Goal: Task Accomplishment & Management: Manage account settings

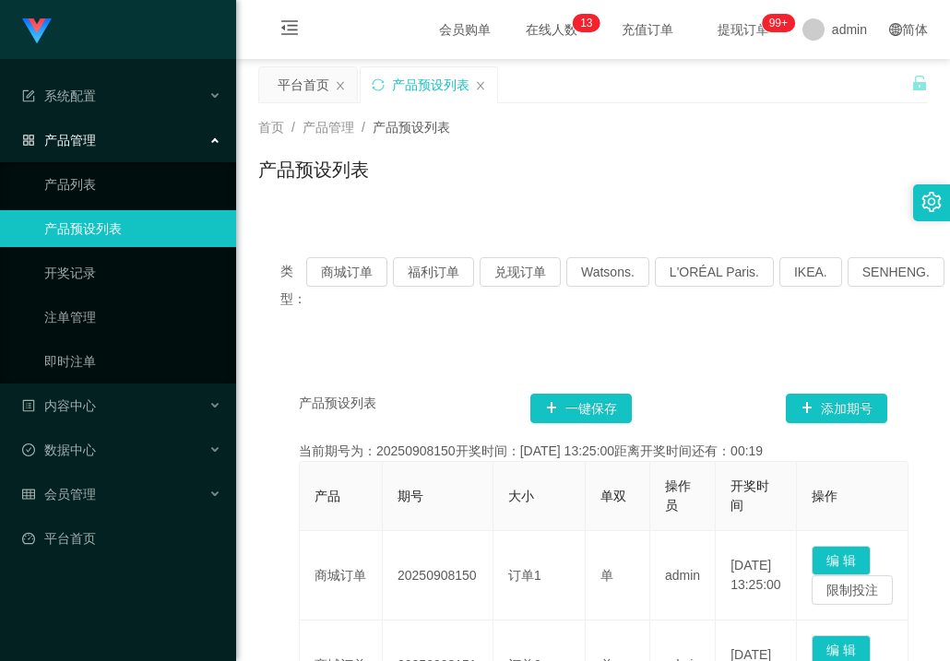
scroll to position [184, 0]
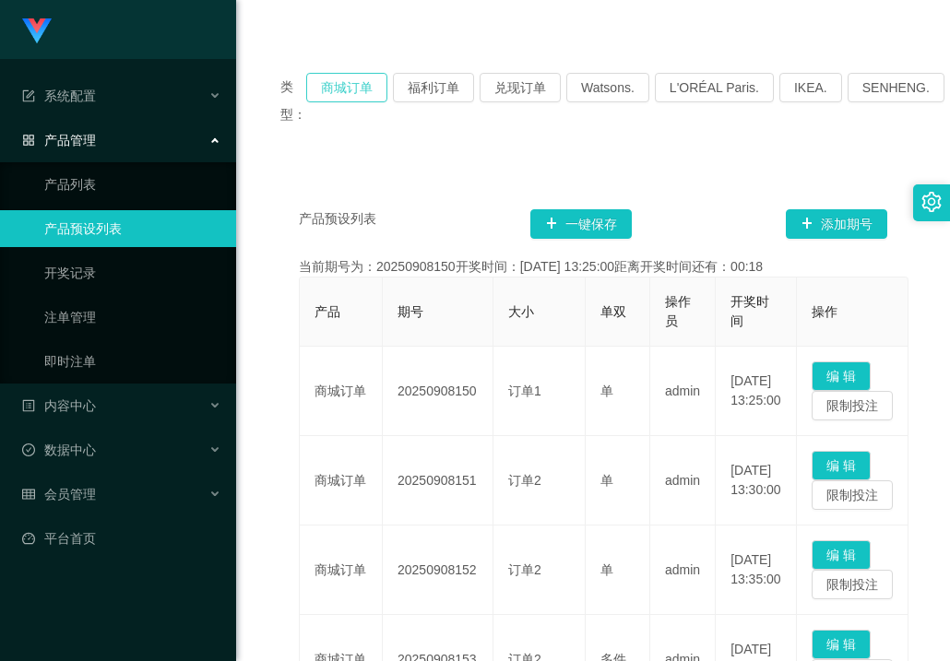
click at [359, 90] on button "商城订单" at bounding box center [346, 88] width 81 height 30
click at [352, 93] on button "商城订单" at bounding box center [346, 88] width 81 height 30
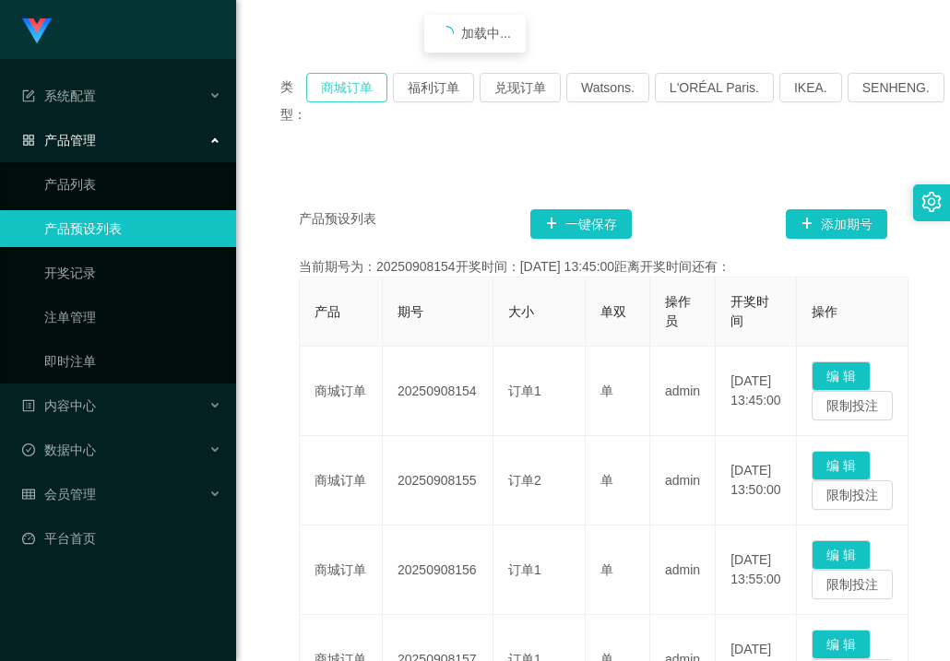
click at [352, 93] on button "商城订单" at bounding box center [346, 88] width 81 height 30
click at [335, 106] on div "类型： 商城订单 福利订单 兑现订单 Watsons. L'ORÉAL Paris. IKEA. SENHENG. COURTS." at bounding box center [592, 100] width 625 height 55
click at [339, 99] on button "商城订单" at bounding box center [346, 88] width 81 height 30
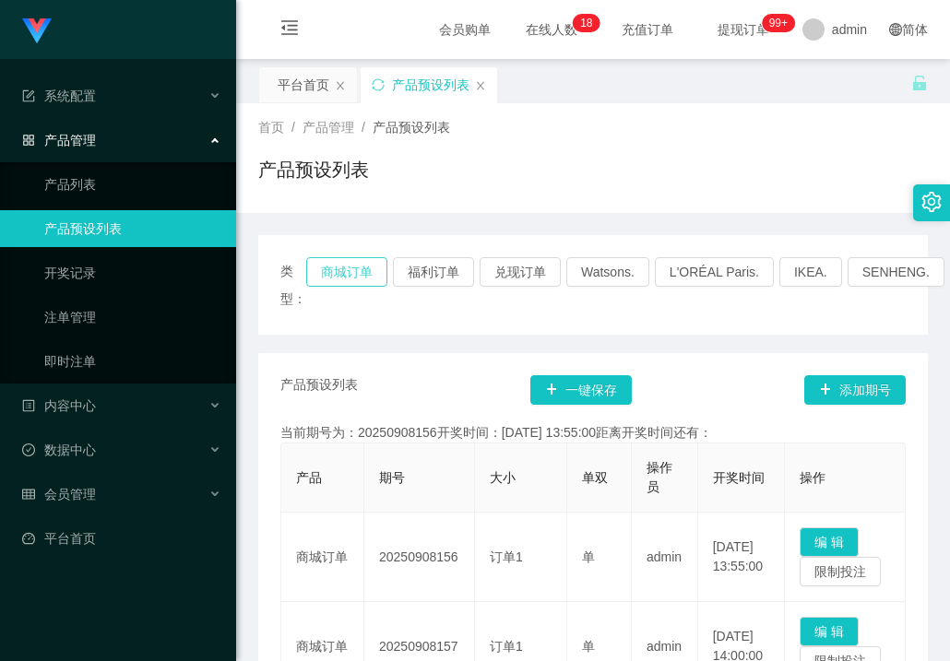
click at [356, 273] on button "商城订单" at bounding box center [346, 272] width 81 height 30
click at [89, 449] on span "数据中心" at bounding box center [59, 450] width 74 height 15
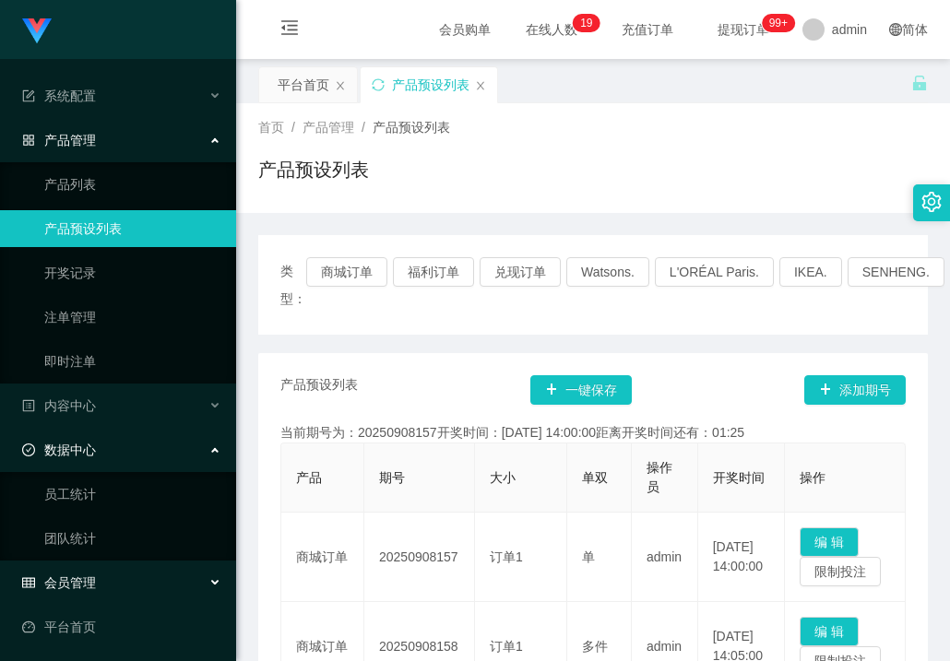
click at [80, 579] on span "会员管理" at bounding box center [59, 582] width 74 height 15
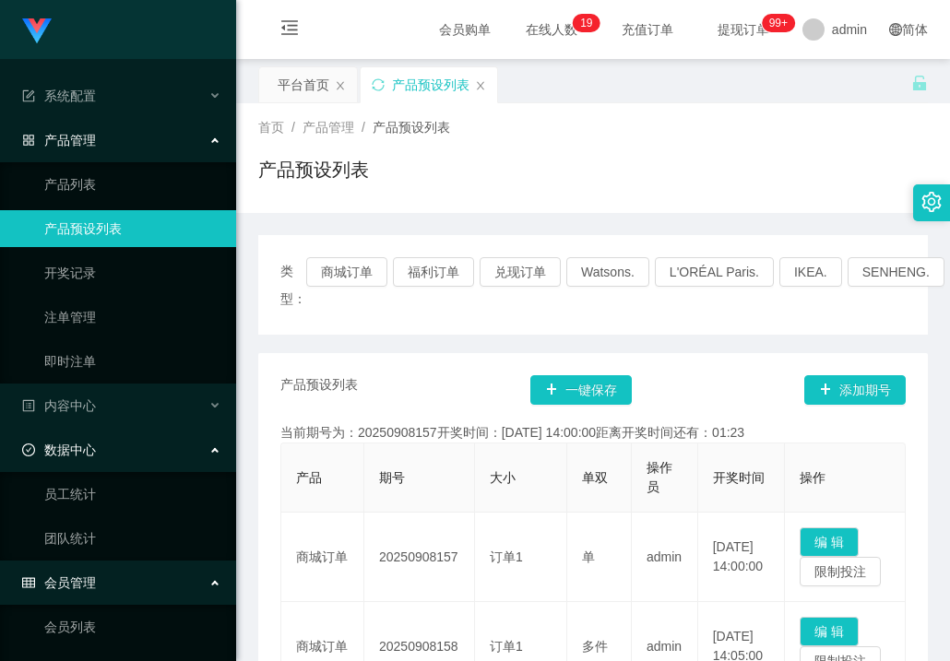
click at [78, 578] on span "会员管理" at bounding box center [59, 582] width 74 height 15
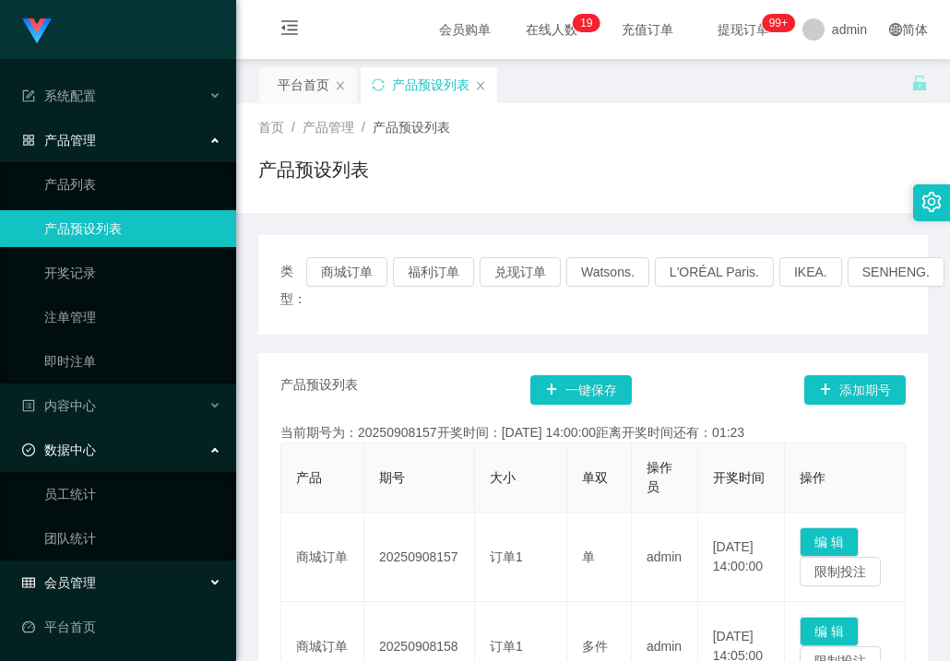
scroll to position [3, 0]
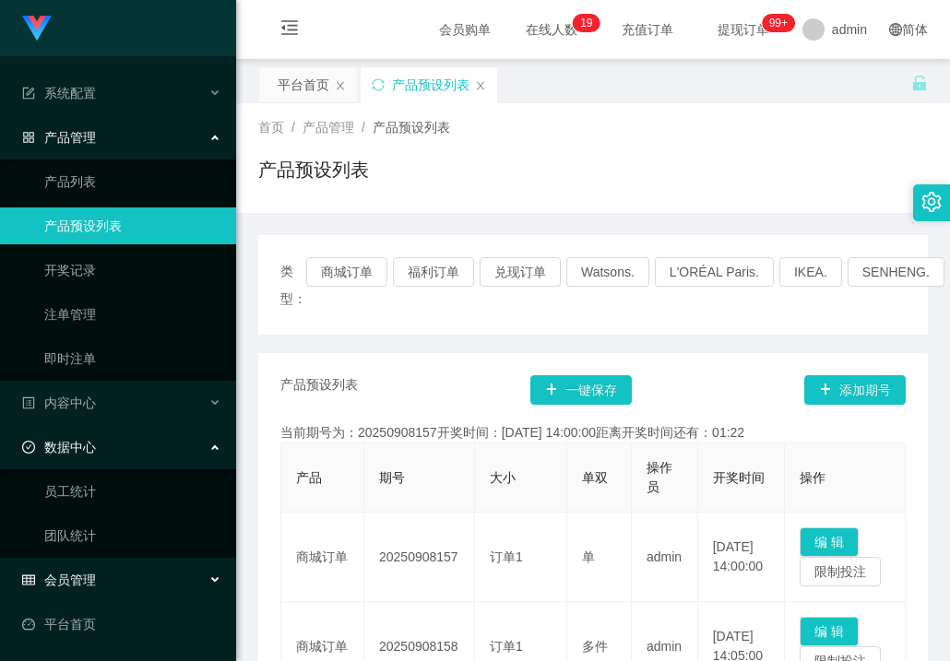
click at [85, 573] on span "会员管理" at bounding box center [59, 580] width 74 height 15
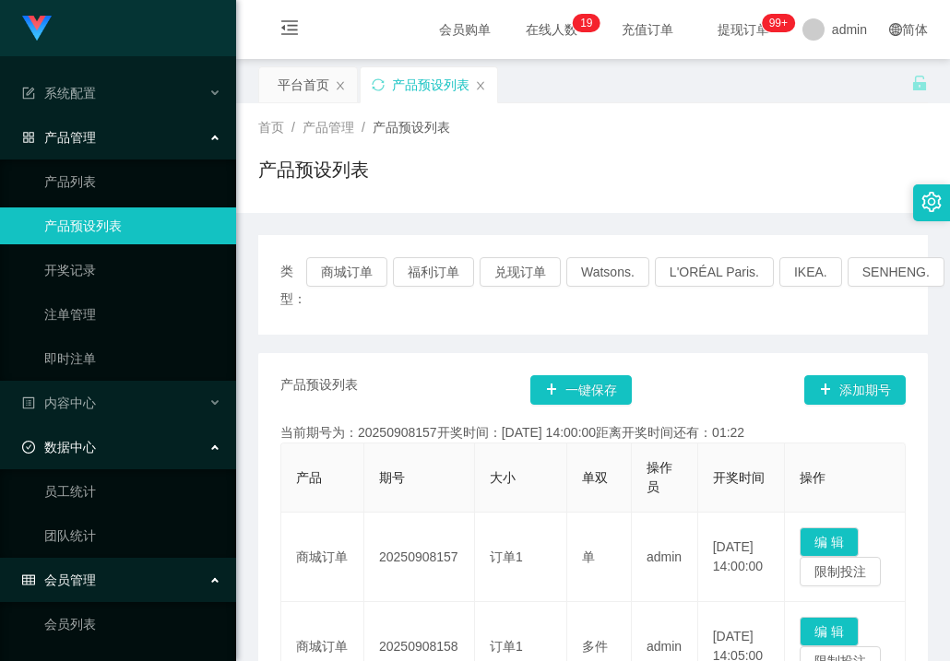
scroll to position [357, 0]
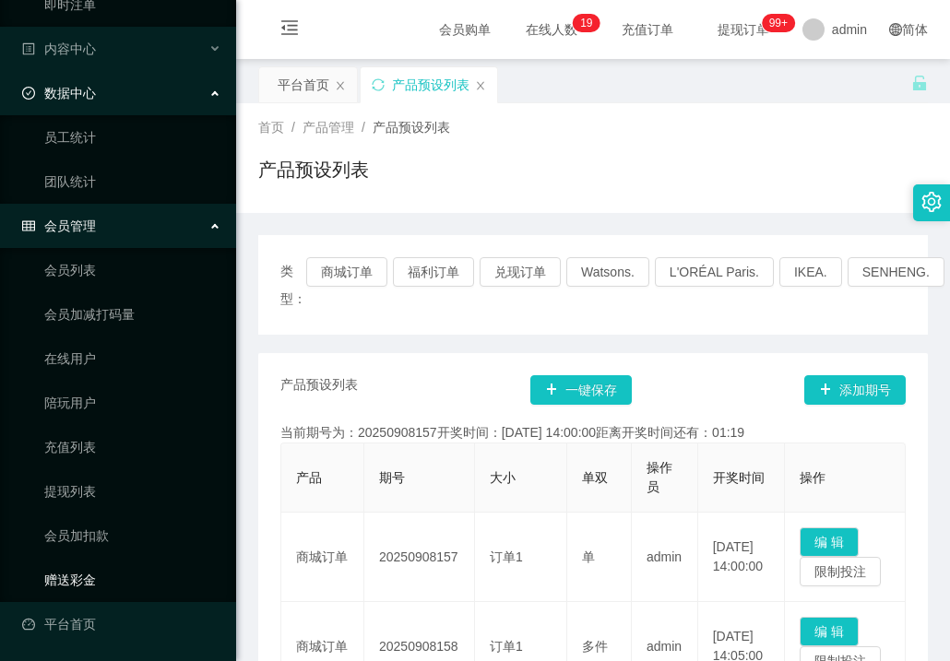
click at [67, 572] on link "赠送彩金" at bounding box center [132, 579] width 177 height 37
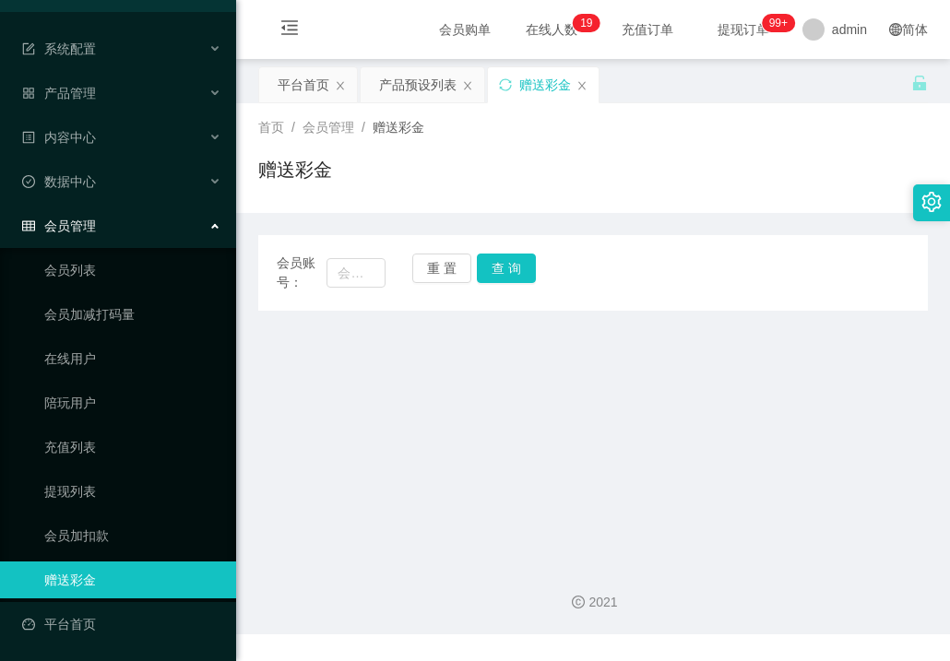
scroll to position [47, 0]
click at [363, 268] on input "text" at bounding box center [355, 273] width 58 height 30
paste input "耐心等待数据匹配完成，约2分钟"
type input "耐"
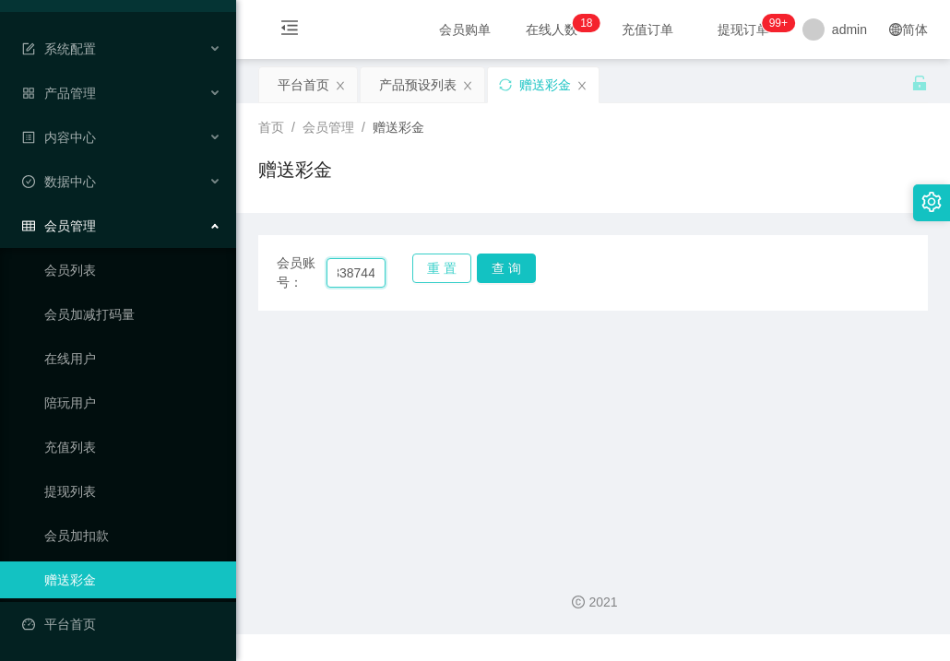
scroll to position [0, 20]
type input "83387440"
click at [503, 270] on button "查 询" at bounding box center [506, 269] width 59 height 30
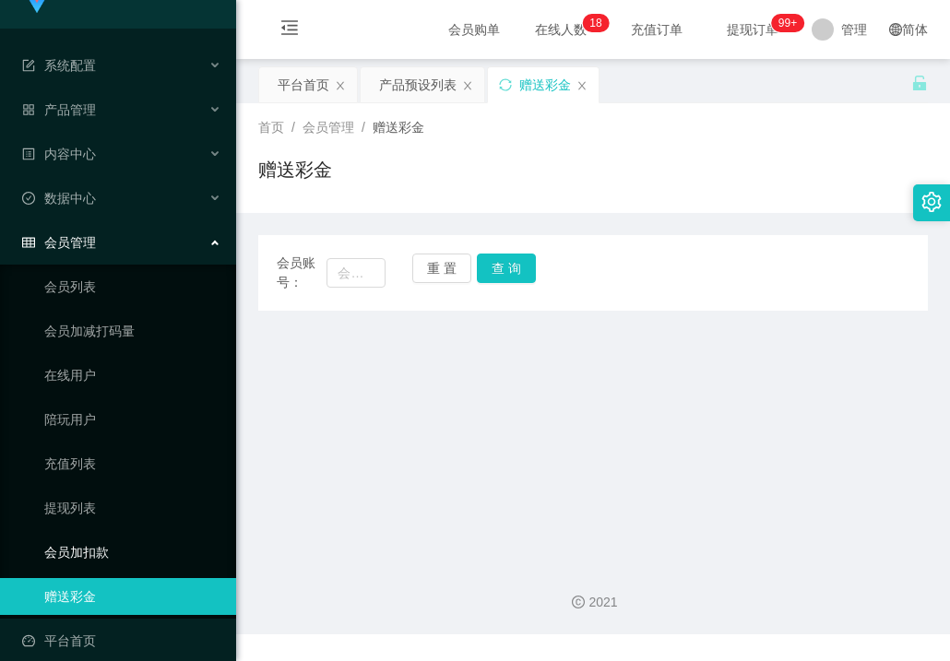
scroll to position [47, 0]
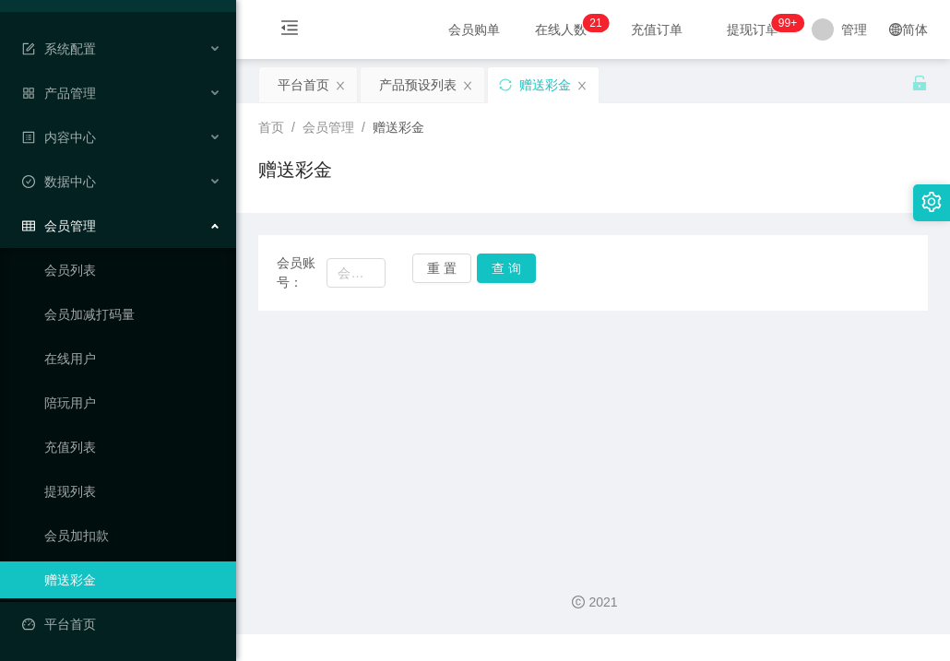
click at [84, 579] on link "赠送彩金" at bounding box center [132, 579] width 177 height 37
click at [379, 271] on input "text" at bounding box center [355, 273] width 58 height 30
type input "83387440"
click at [516, 262] on button "查 询" at bounding box center [506, 269] width 59 height 30
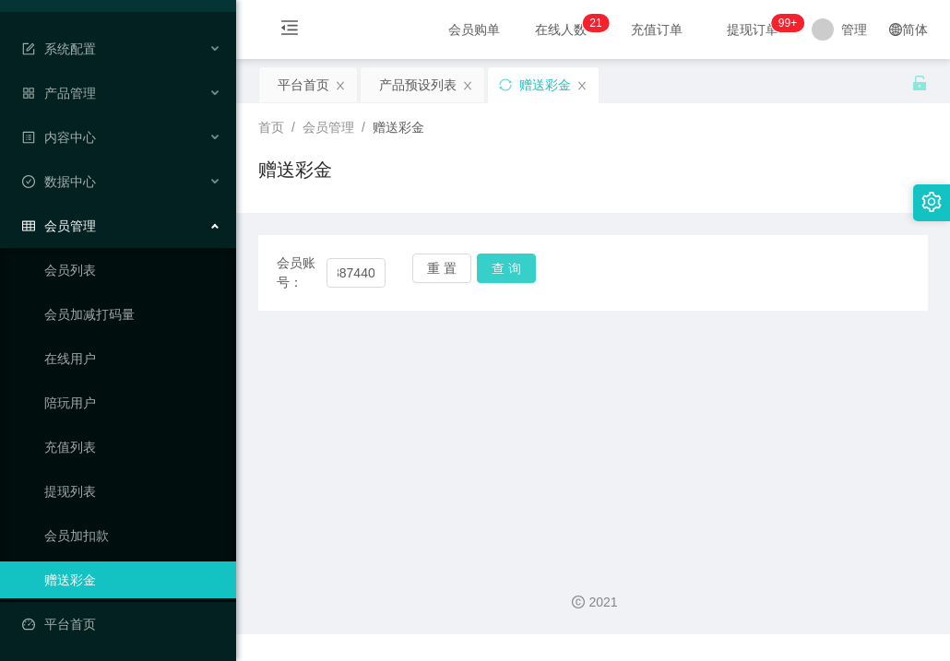
scroll to position [0, 0]
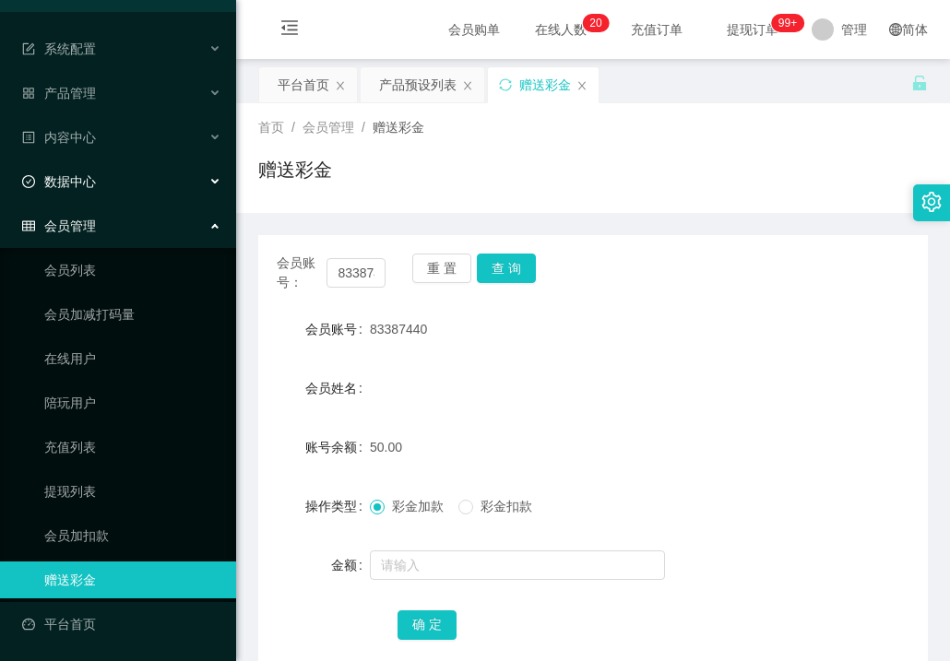
click at [201, 176] on div "数据中心" at bounding box center [118, 181] width 236 height 37
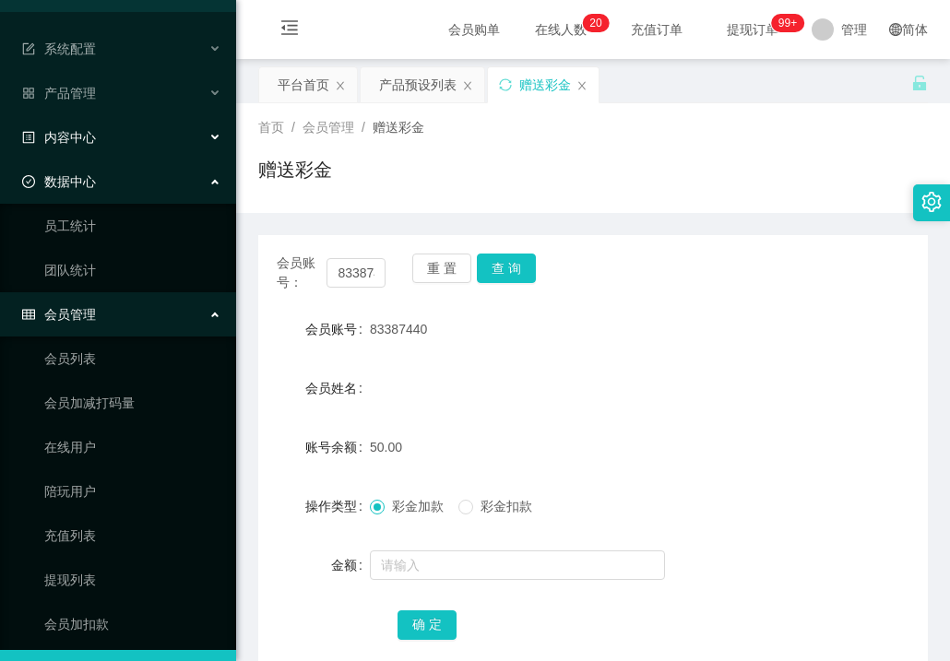
click at [199, 138] on div "内容中心" at bounding box center [118, 137] width 236 height 37
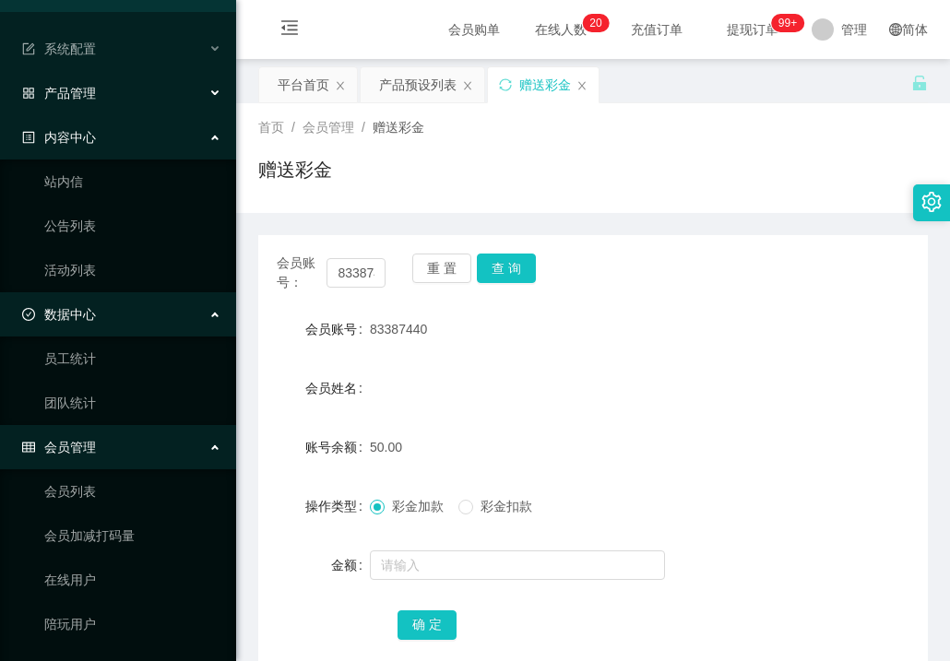
click at [207, 93] on div "产品管理" at bounding box center [118, 93] width 236 height 37
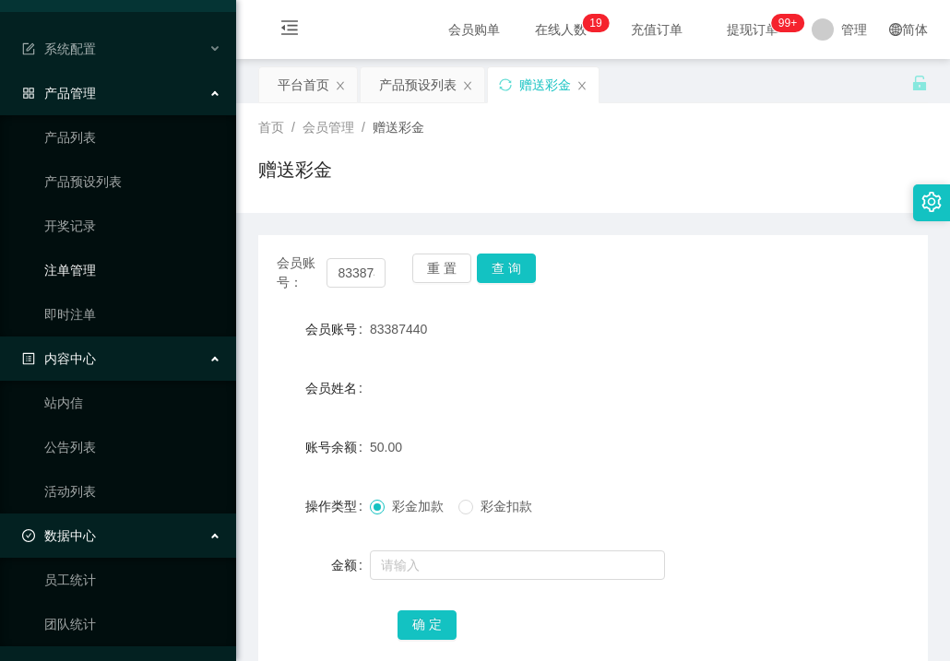
click at [89, 272] on link "注单管理" at bounding box center [132, 270] width 177 height 37
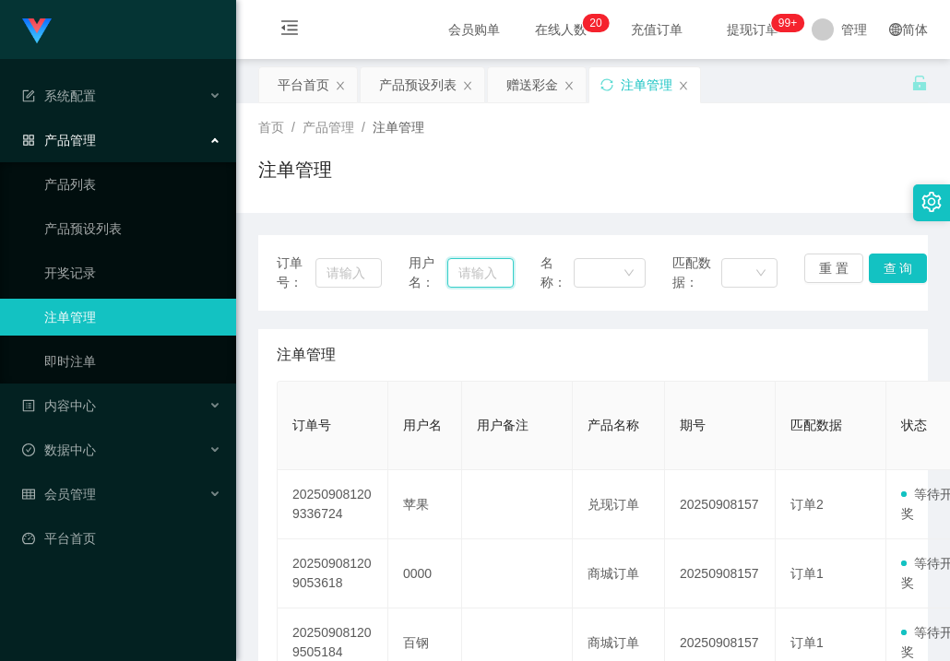
click at [456, 272] on input "text" at bounding box center [480, 273] width 66 height 30
click at [488, 269] on input "87" at bounding box center [480, 273] width 66 height 30
type input "83387440"
click at [875, 277] on button "查 询" at bounding box center [897, 269] width 59 height 30
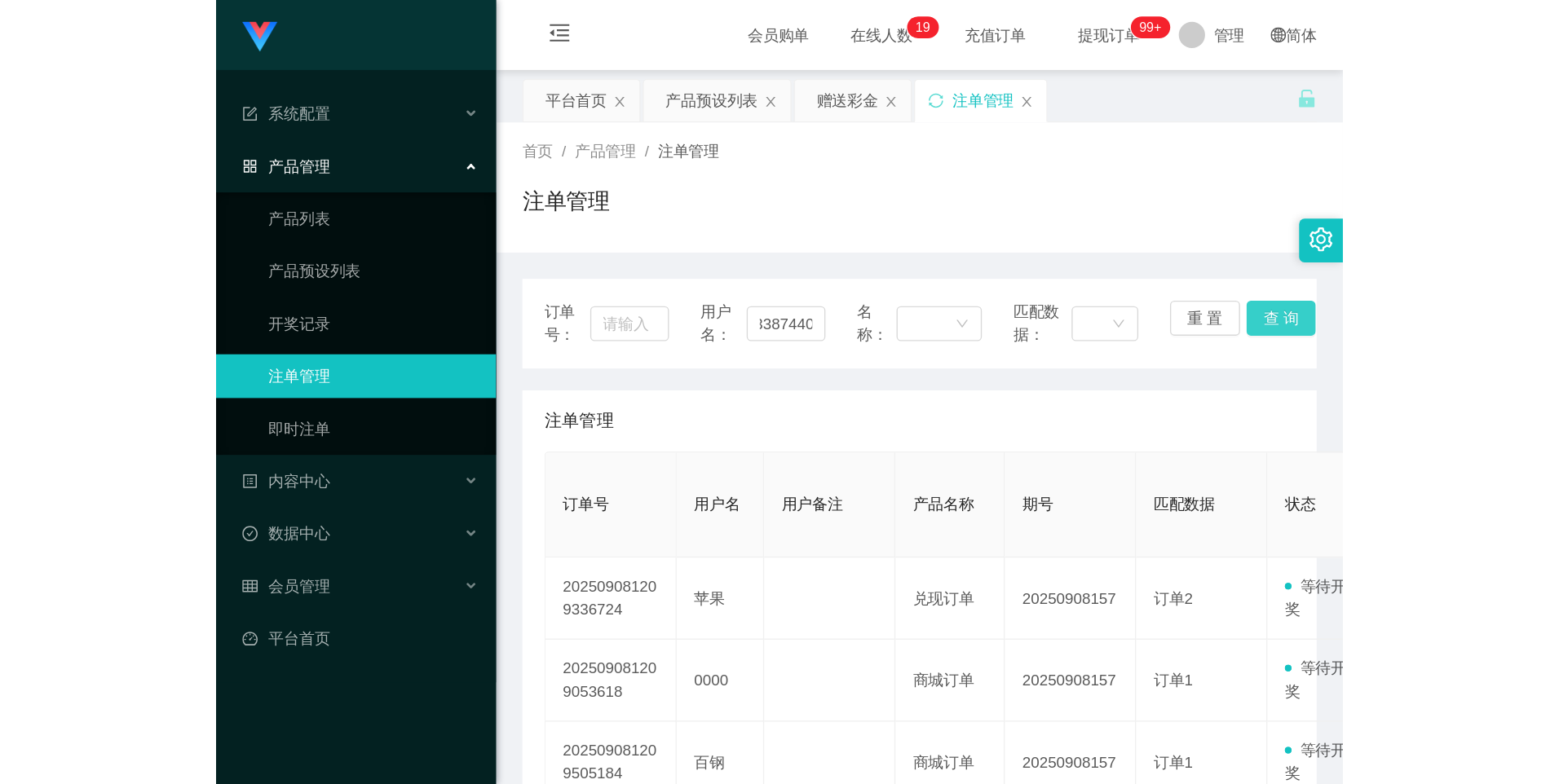
scroll to position [0, 0]
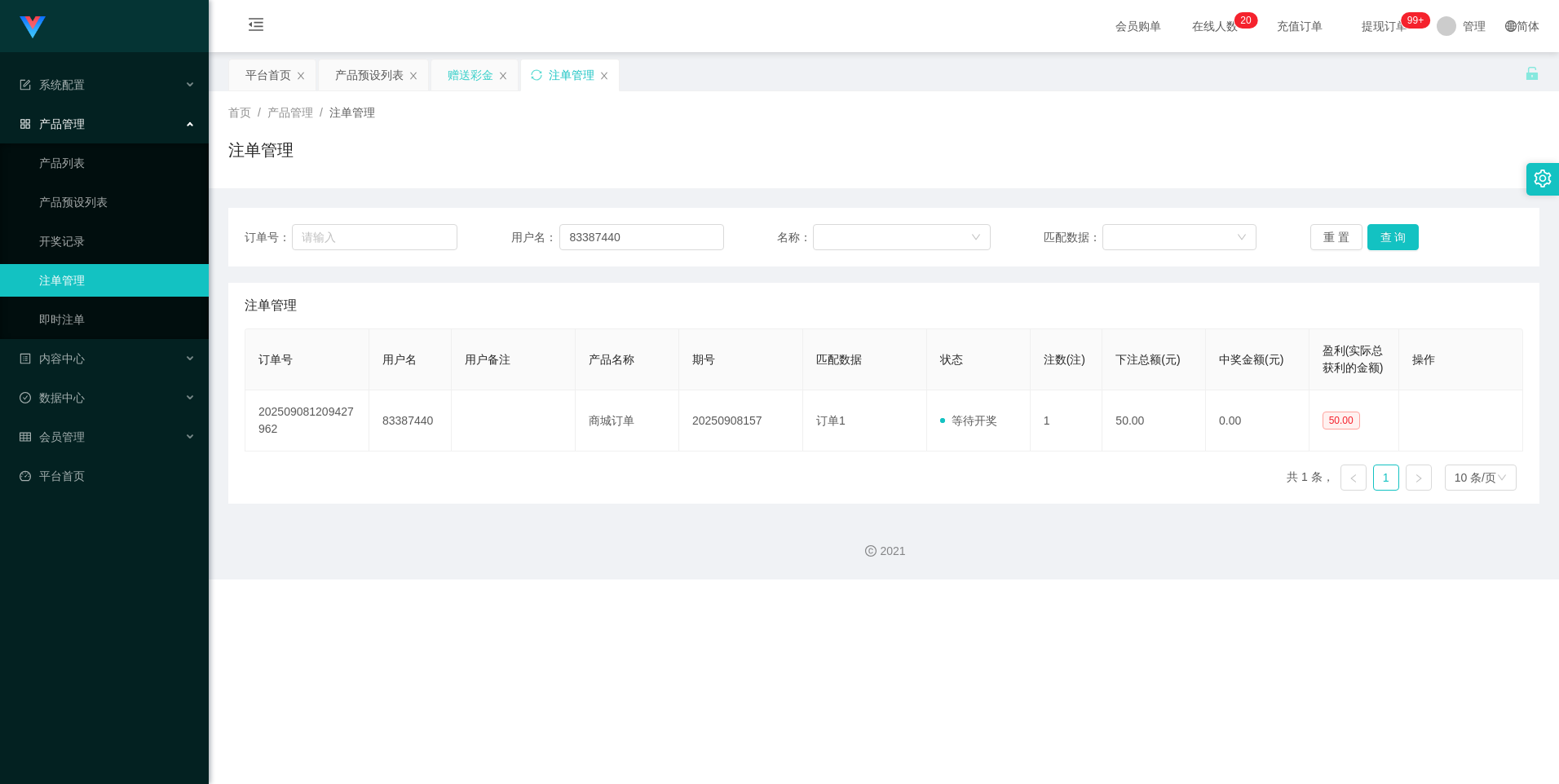
click at [482, 68] on div "赠送彩金" at bounding box center [470, 74] width 46 height 31
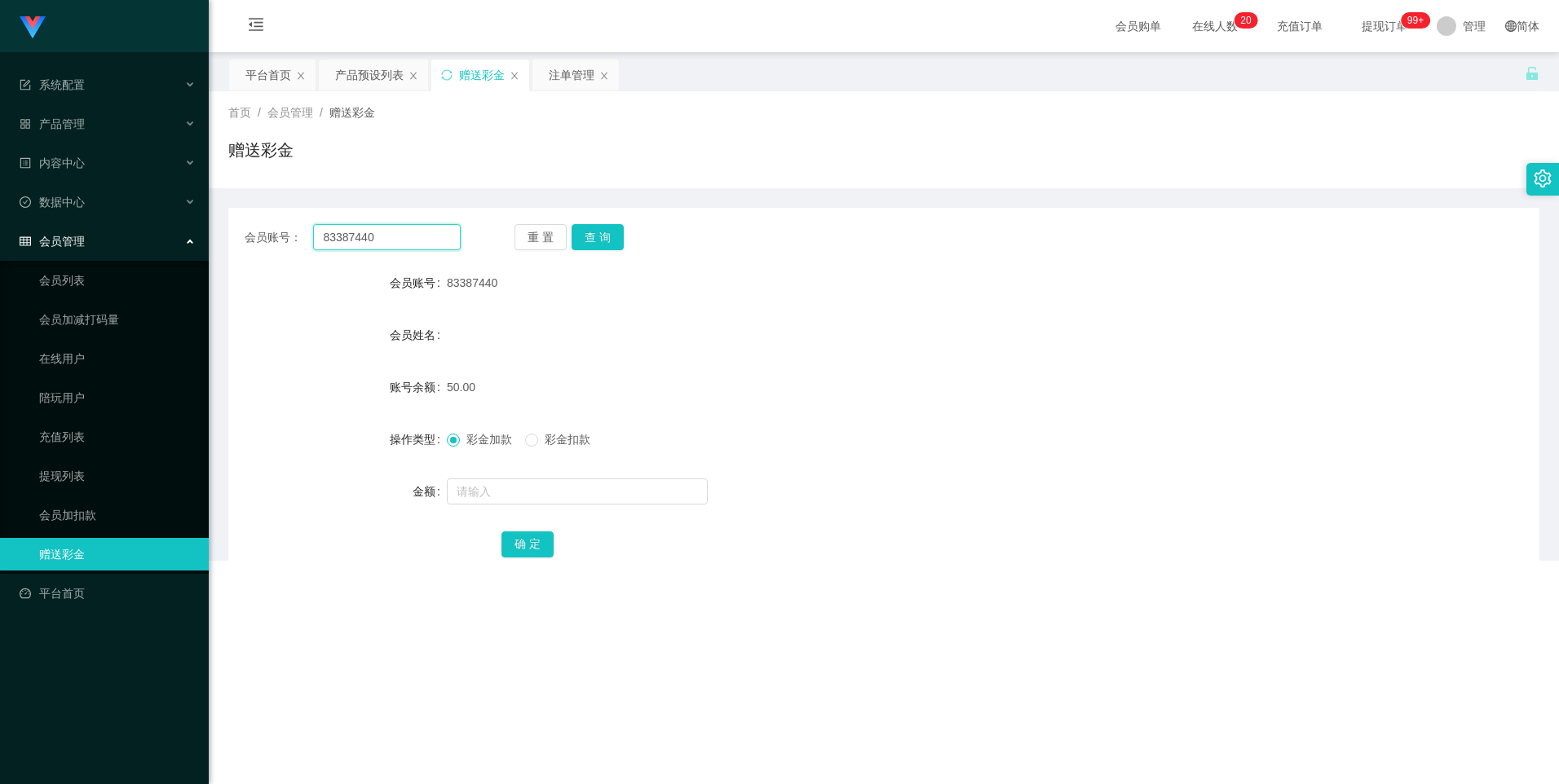
click at [403, 232] on input "83387440" at bounding box center [386, 238] width 147 height 27
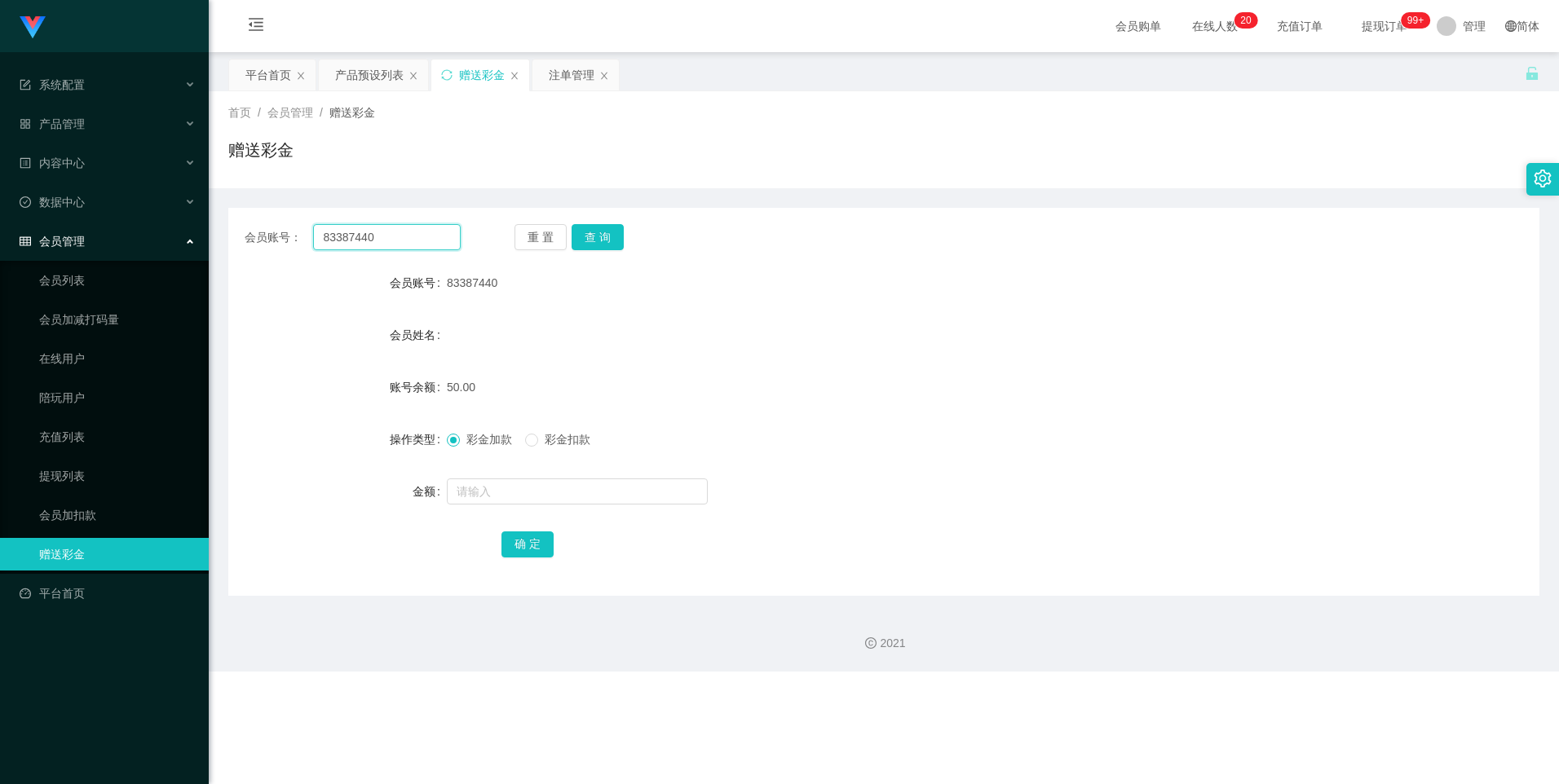
click at [403, 232] on input "83387440" at bounding box center [386, 238] width 147 height 27
click at [585, 231] on button "查 询" at bounding box center [597, 238] width 52 height 27
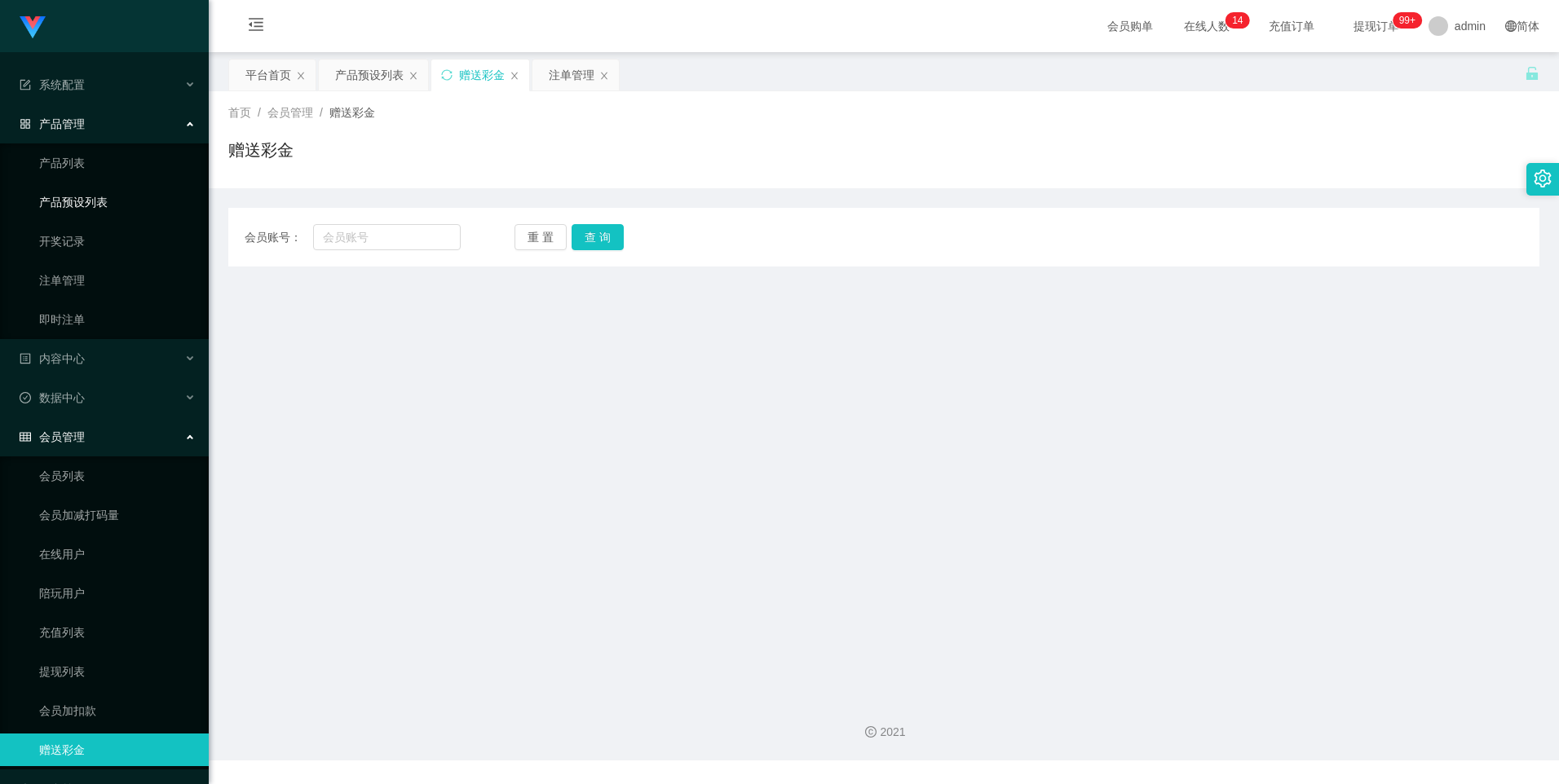
click at [93, 200] on link "产品预设列表" at bounding box center [117, 202] width 157 height 33
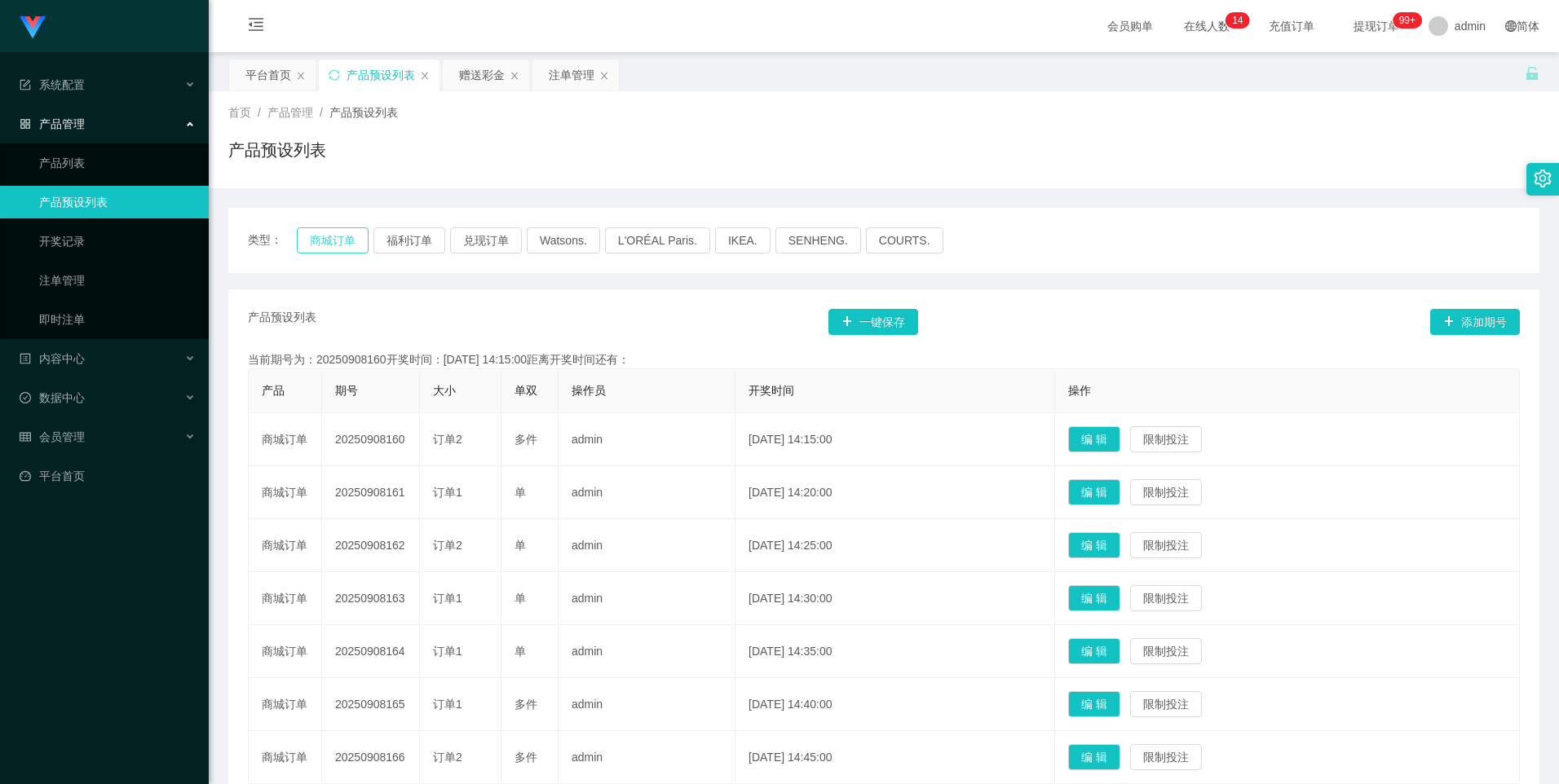
click at [318, 240] on button "商城订单" at bounding box center [332, 240] width 72 height 27
click at [324, 233] on button "商城订单" at bounding box center [332, 240] width 72 height 27
click at [344, 245] on button "商城订单" at bounding box center [332, 240] width 72 height 27
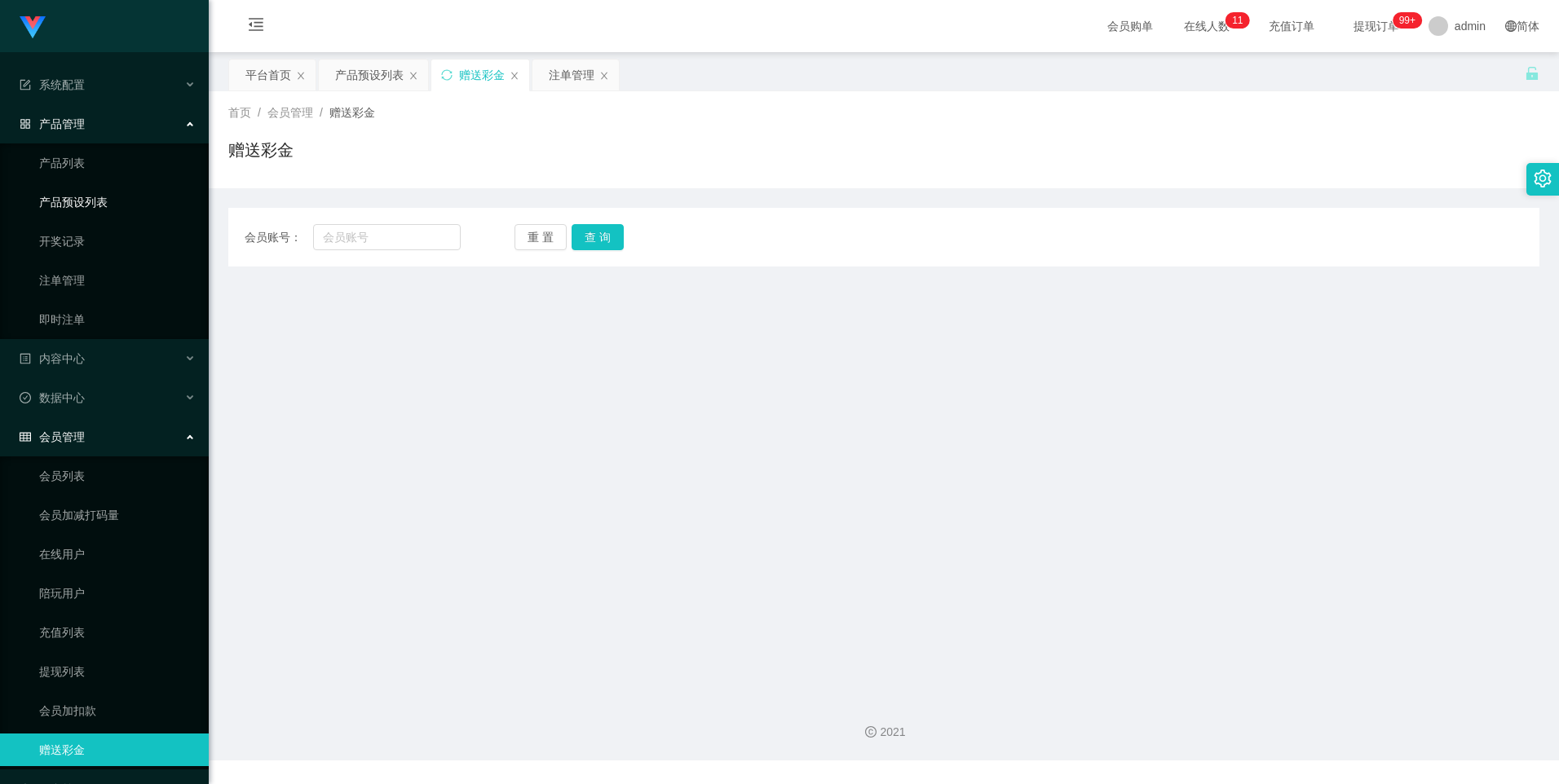
click at [83, 189] on link "产品预设列表" at bounding box center [117, 202] width 157 height 33
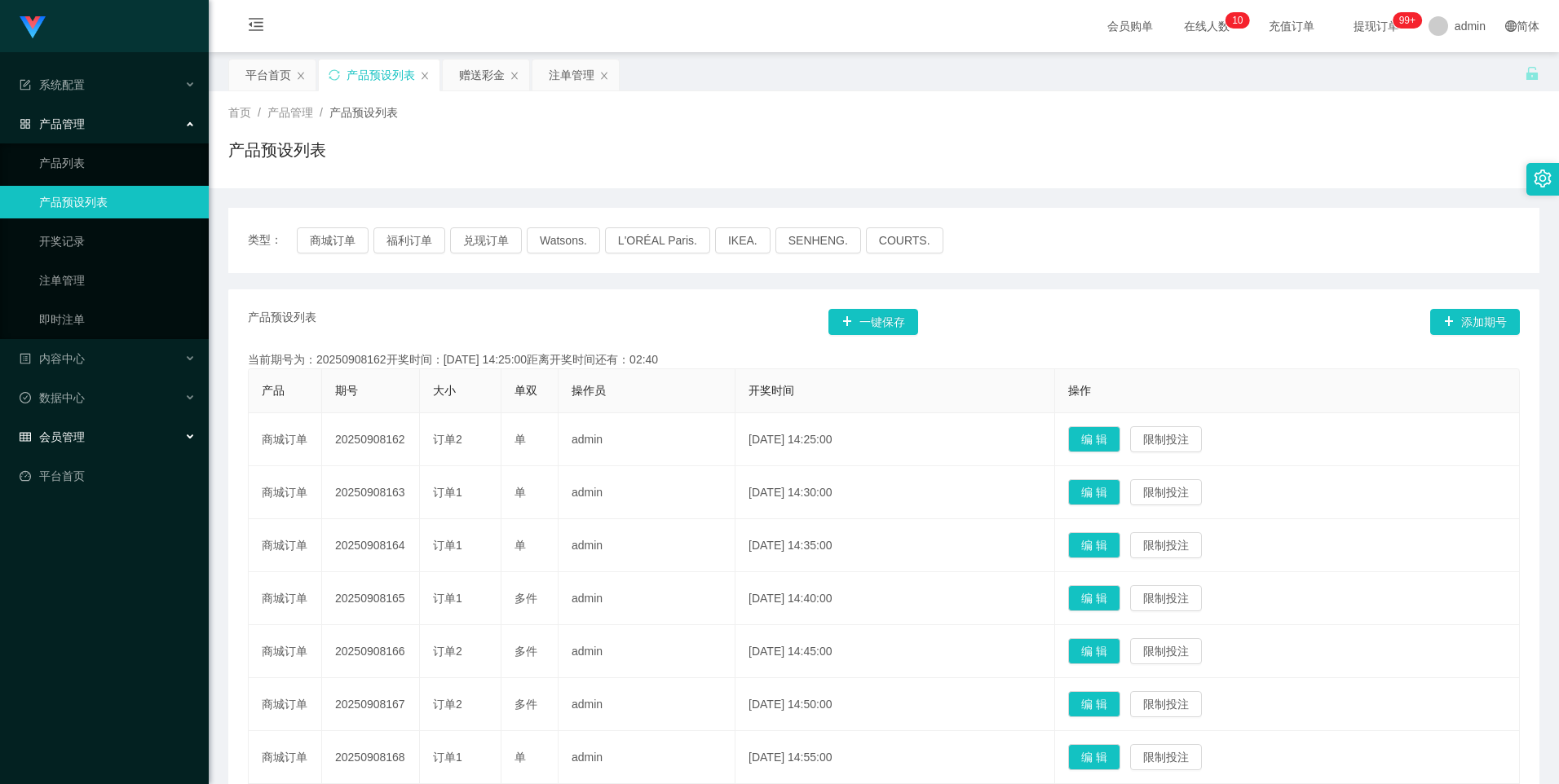
click at [85, 445] on div "会员管理" at bounding box center [104, 437] width 209 height 33
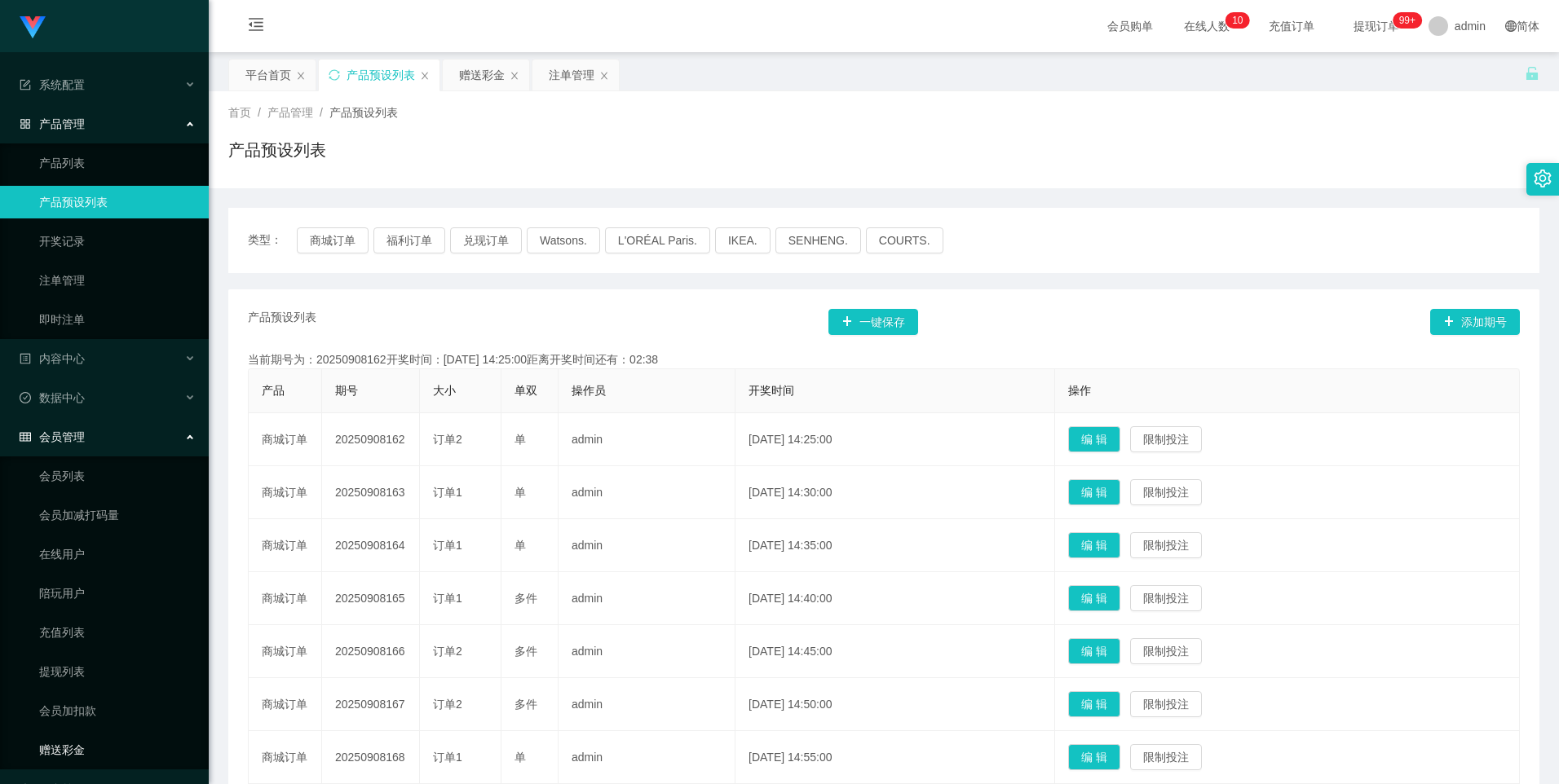
click at [60, 746] on link "赠送彩金" at bounding box center [117, 750] width 157 height 33
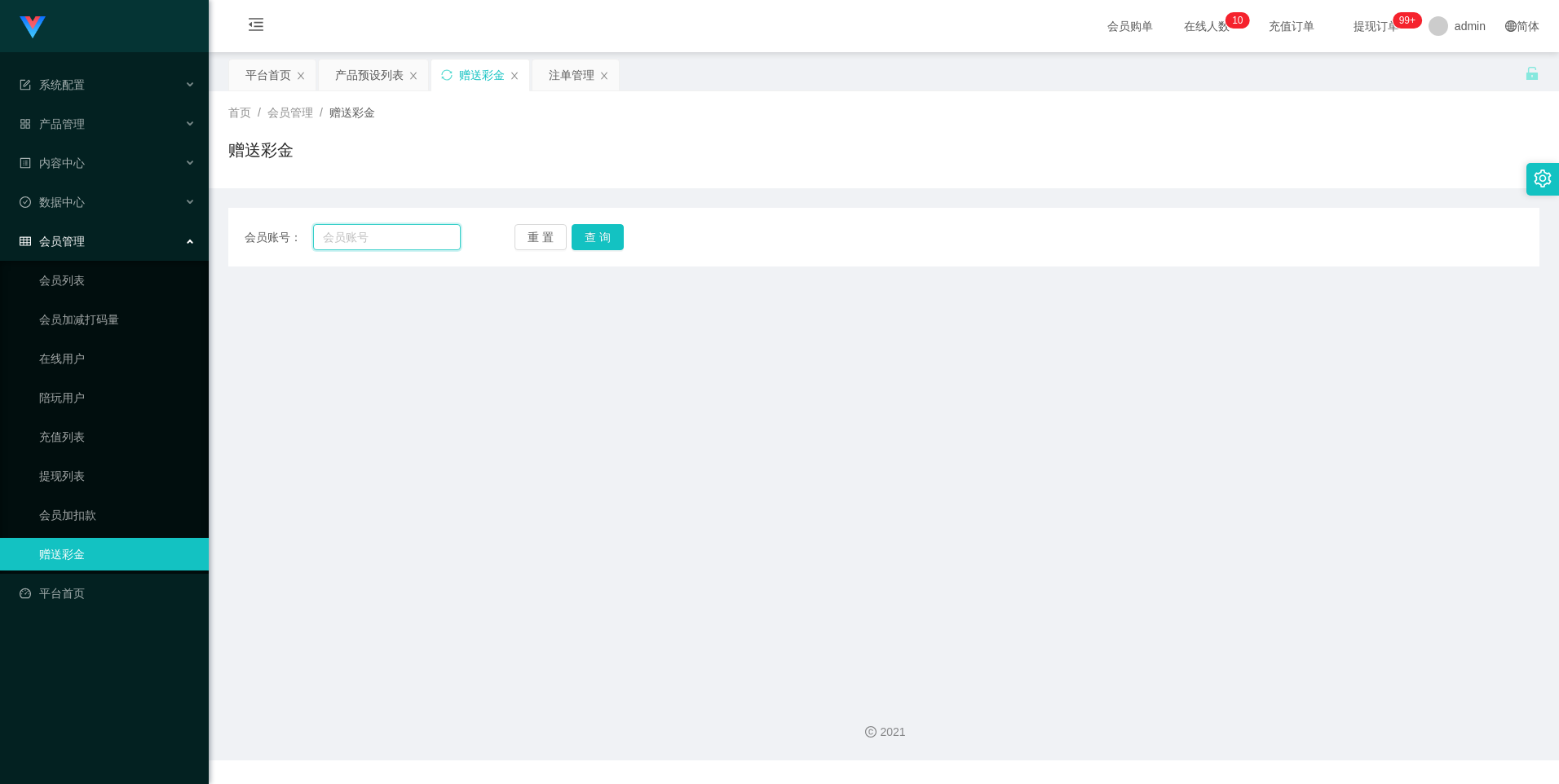
click at [381, 238] on input "text" at bounding box center [386, 238] width 147 height 27
paste input "91182499"
click at [587, 233] on button "查 询" at bounding box center [597, 238] width 52 height 27
click at [608, 245] on button "查 询" at bounding box center [597, 238] width 52 height 27
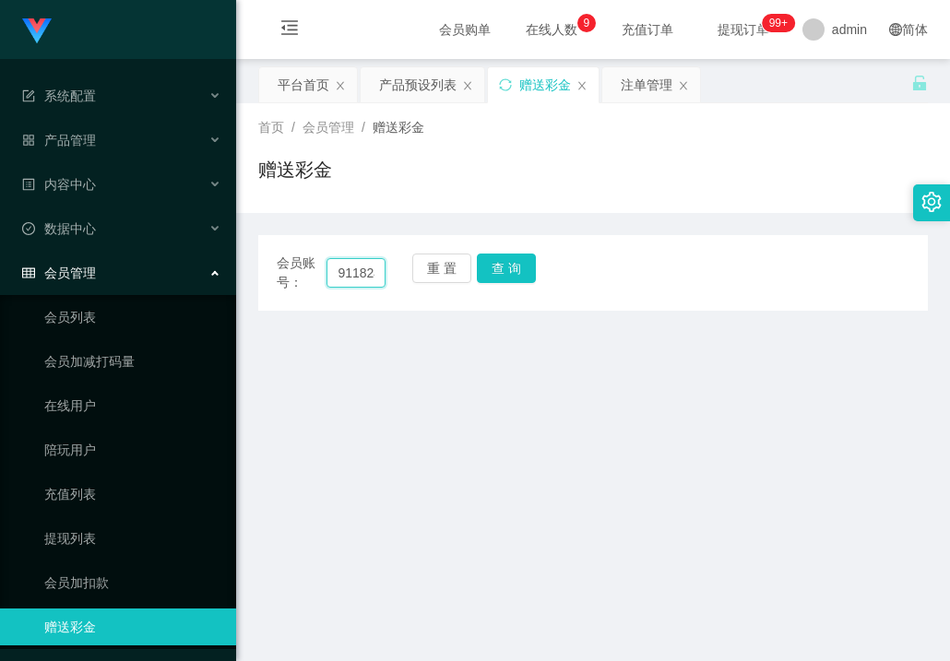
click at [364, 277] on input "91182499" at bounding box center [355, 273] width 58 height 30
click at [502, 270] on button "查 询" at bounding box center [506, 269] width 59 height 30
click at [502, 270] on div "重 置 查 询" at bounding box center [466, 273] width 109 height 39
click at [502, 270] on button "查 询" at bounding box center [506, 269] width 59 height 30
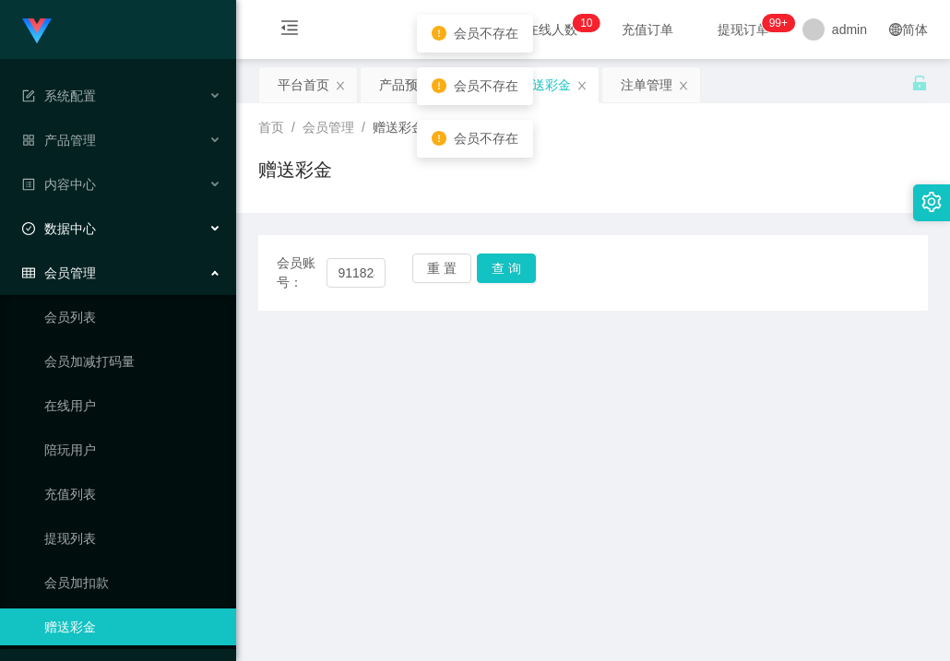
click at [85, 237] on div "数据中心" at bounding box center [118, 228] width 236 height 37
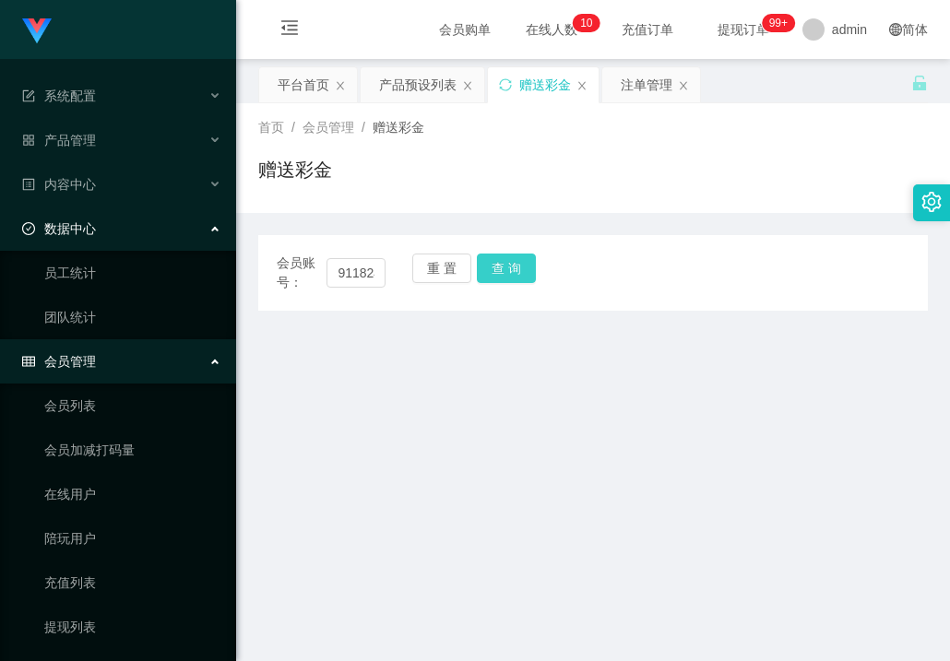
click at [495, 263] on button "查 询" at bounding box center [506, 269] width 59 height 30
click at [367, 277] on input "91182499" at bounding box center [355, 273] width 58 height 30
type input "9"
type input "91182499"
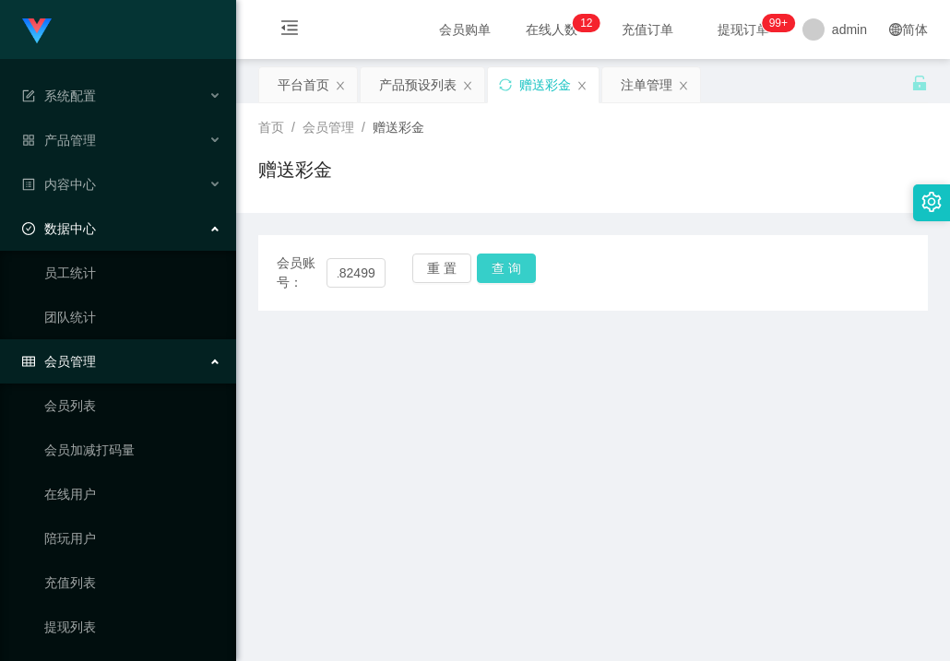
scroll to position [0, 0]
click at [525, 266] on button "查 询" at bounding box center [506, 269] width 59 height 30
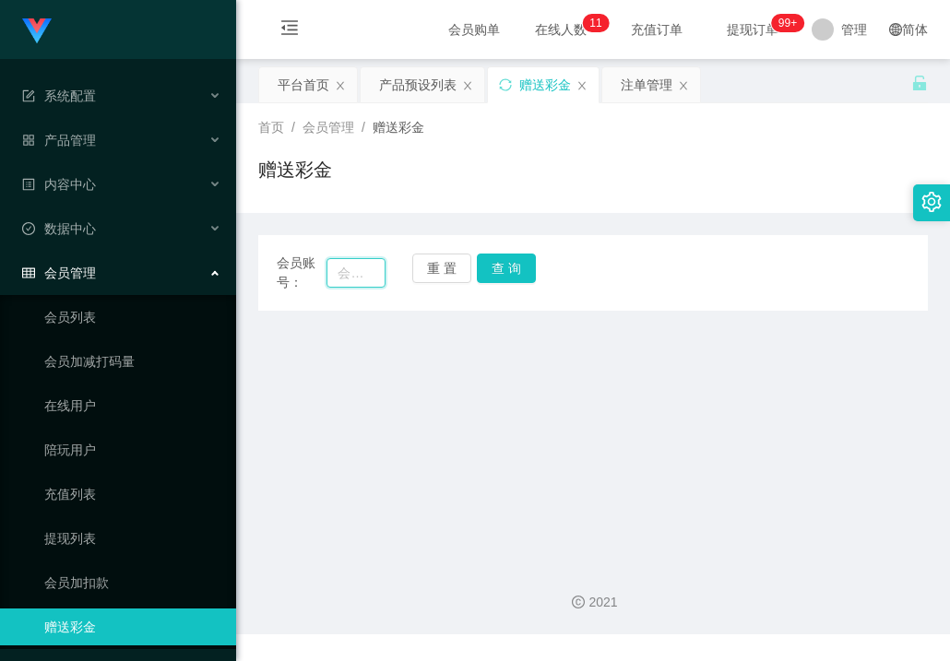
click at [360, 279] on input "text" at bounding box center [355, 273] width 58 height 30
type input "91182499"
click at [517, 271] on button "查 询" at bounding box center [506, 269] width 59 height 30
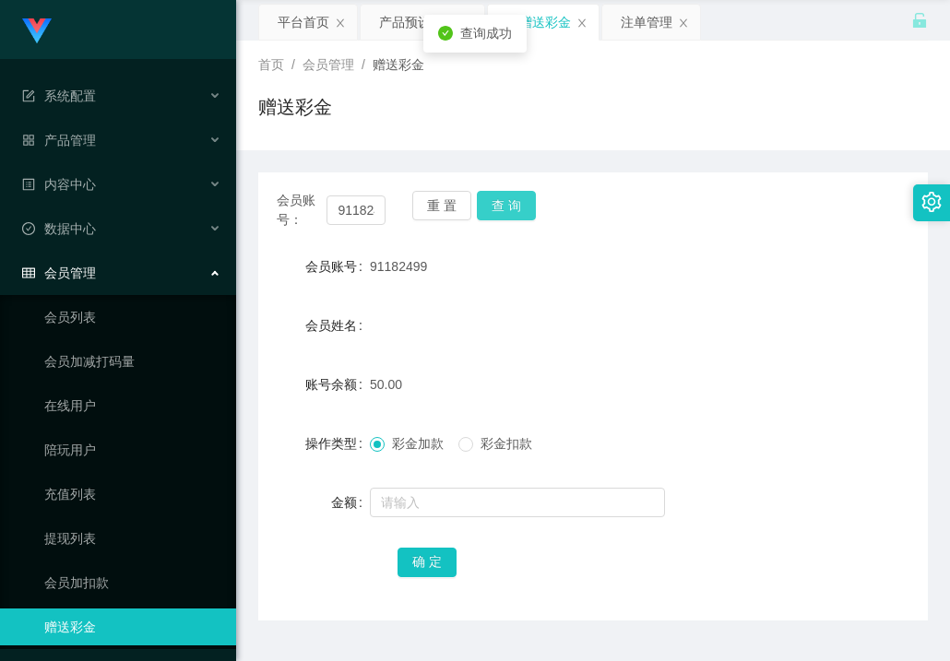
scroll to position [92, 0]
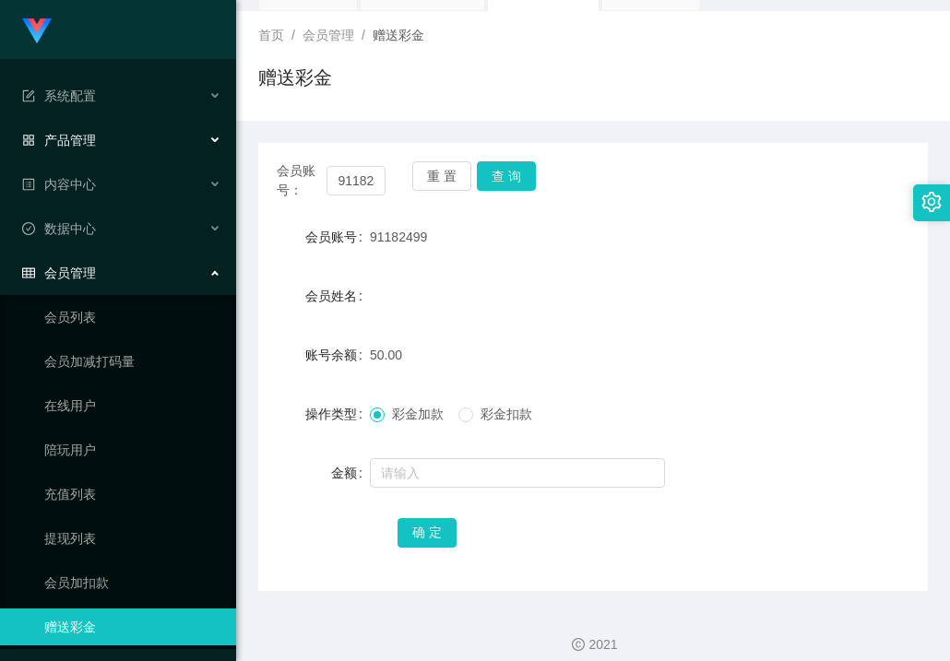
click at [76, 143] on font "产品管理" at bounding box center [70, 140] width 52 height 15
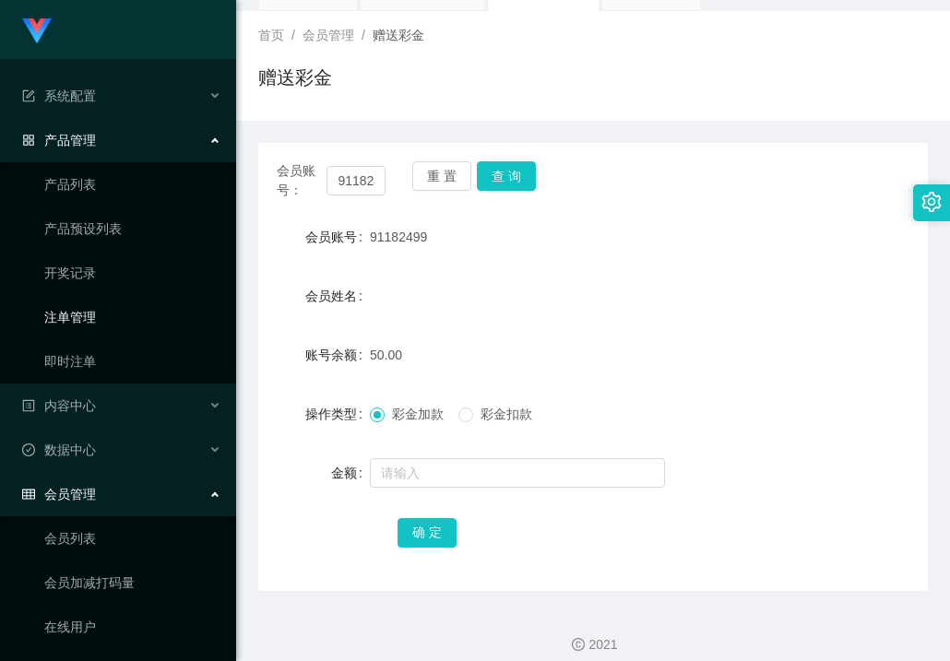
click at [76, 317] on link "注单管理" at bounding box center [132, 317] width 177 height 37
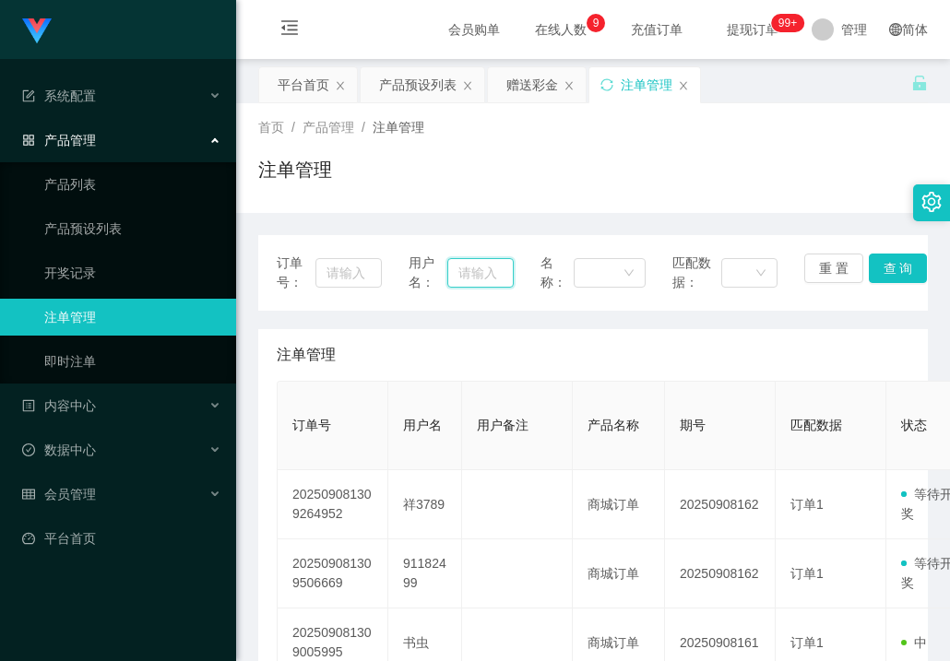
click at [471, 280] on input "text" at bounding box center [480, 273] width 66 height 30
type input "91182499"
click at [885, 267] on button "查 询" at bounding box center [897, 269] width 59 height 30
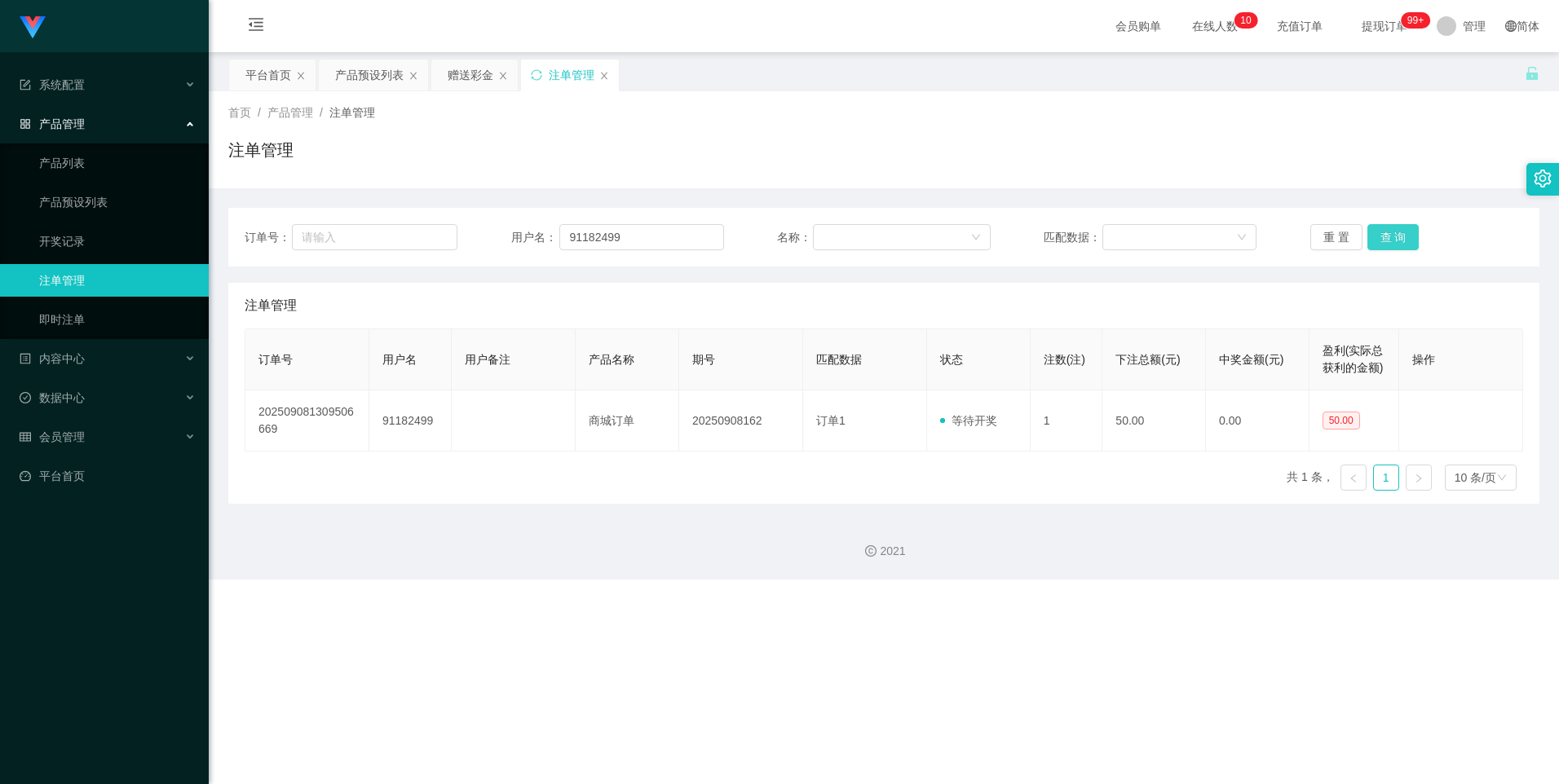
scroll to position [0, 0]
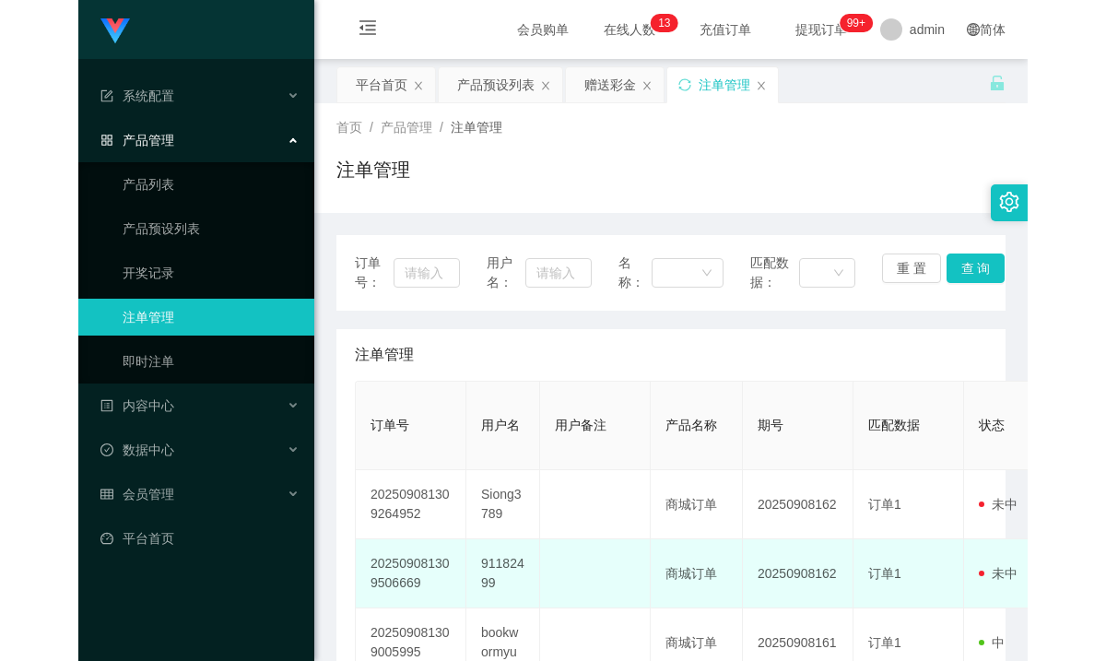
scroll to position [184, 0]
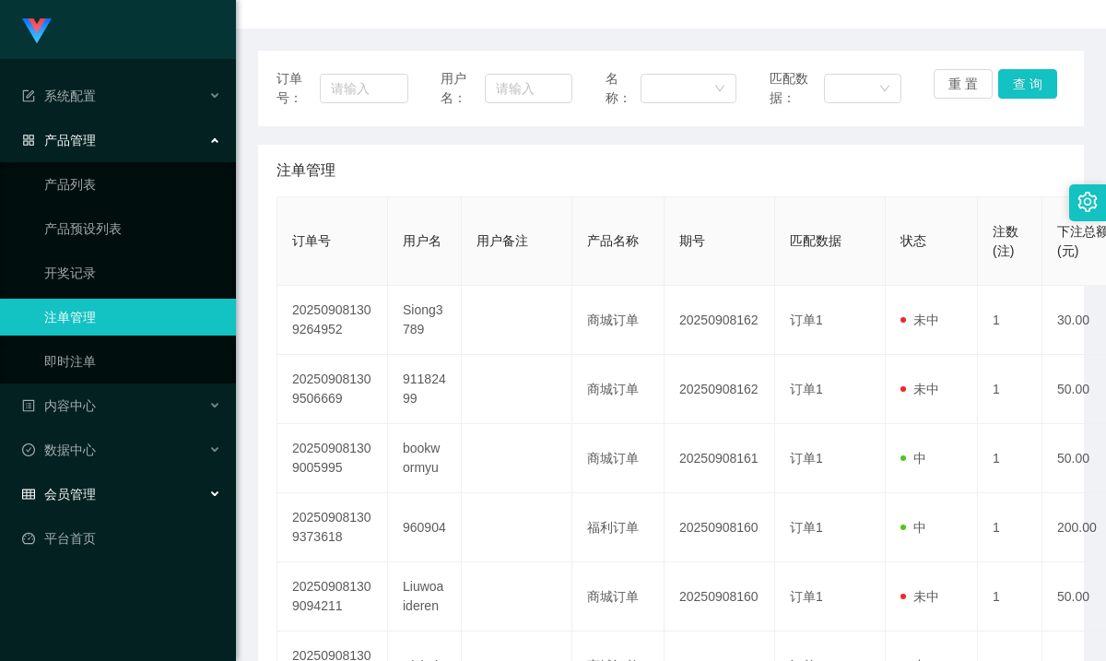
click at [79, 489] on span "会员管理" at bounding box center [59, 494] width 74 height 15
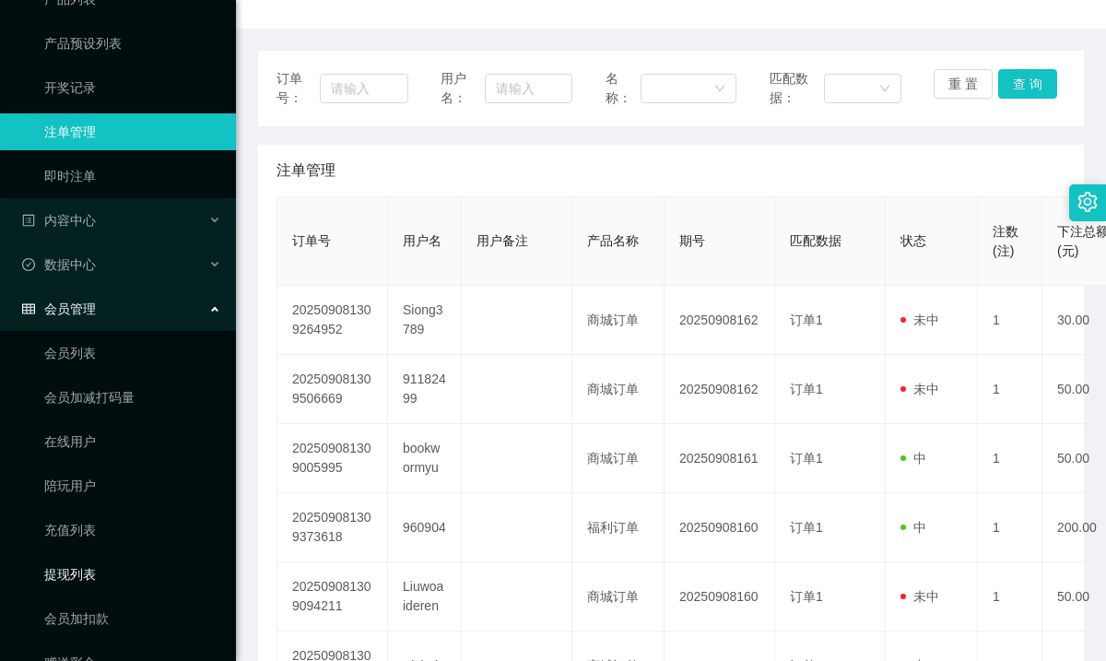
scroll to position [268, 0]
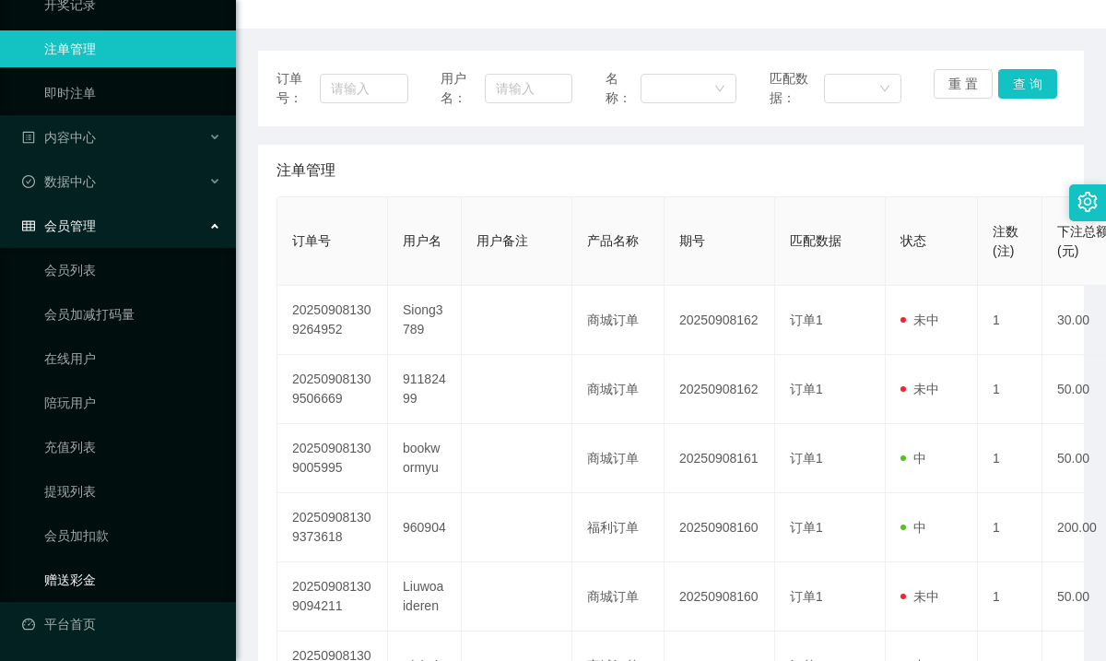
click at [88, 570] on link "赠送彩金" at bounding box center [132, 579] width 177 height 37
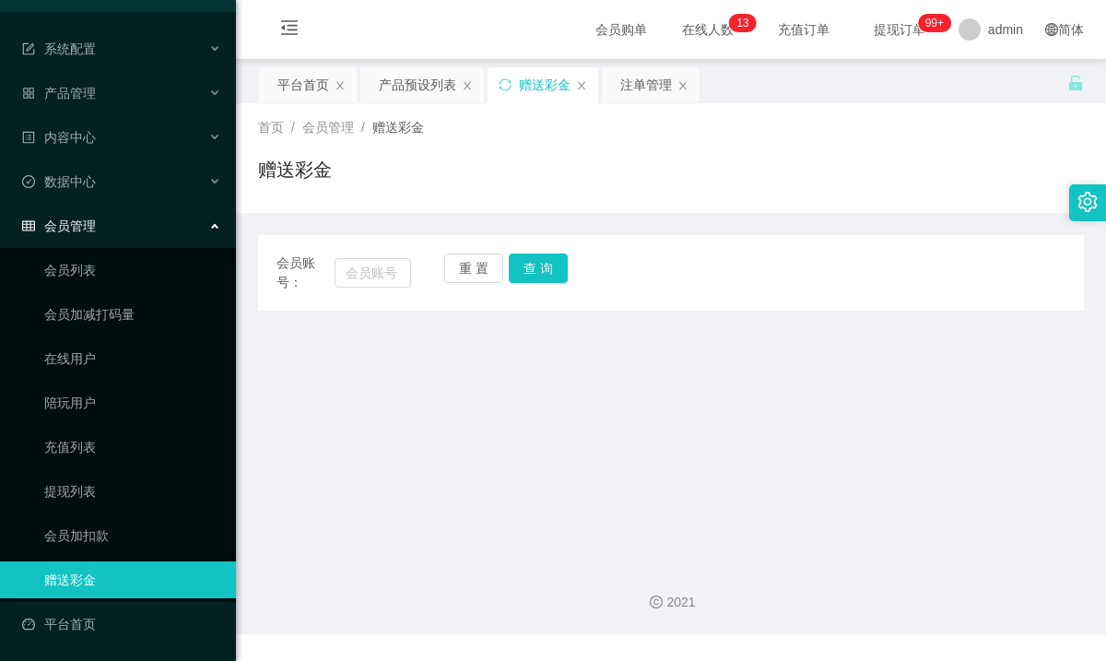
scroll to position [47, 0]
click at [377, 277] on input "text" at bounding box center [373, 273] width 77 height 30
paste input "订单已完成，请点击【左上角】返回，然后点击【我的】，刷新积分余额截图报备给我哦！"
type input "订"
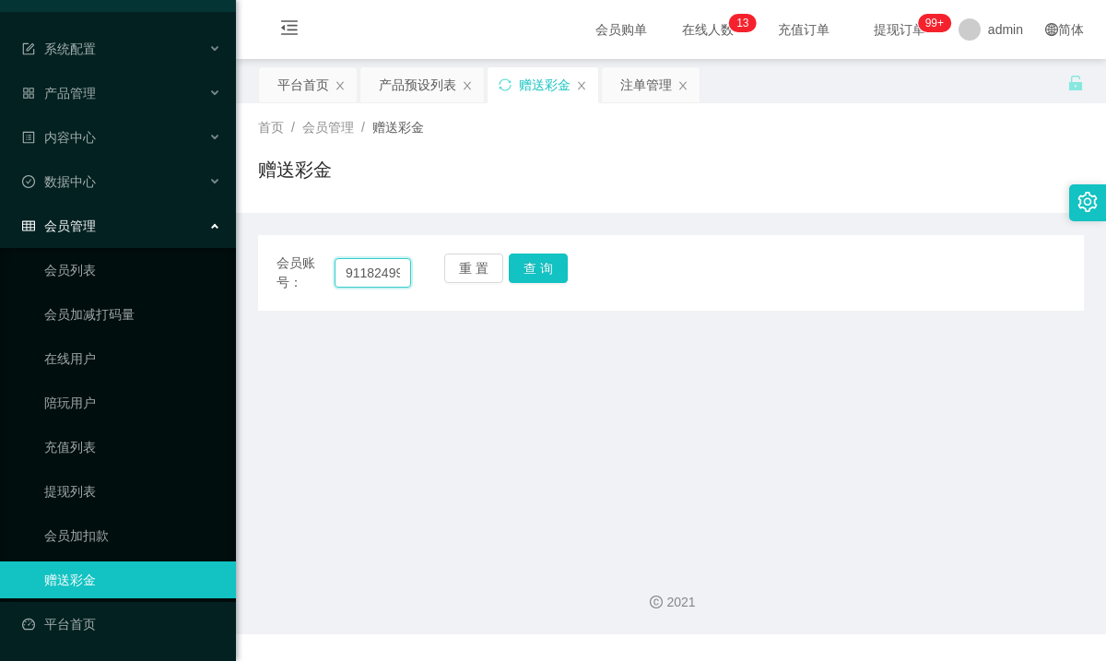
scroll to position [0, 2]
type input "91182499"
click at [561, 267] on button "查 询" at bounding box center [538, 269] width 59 height 30
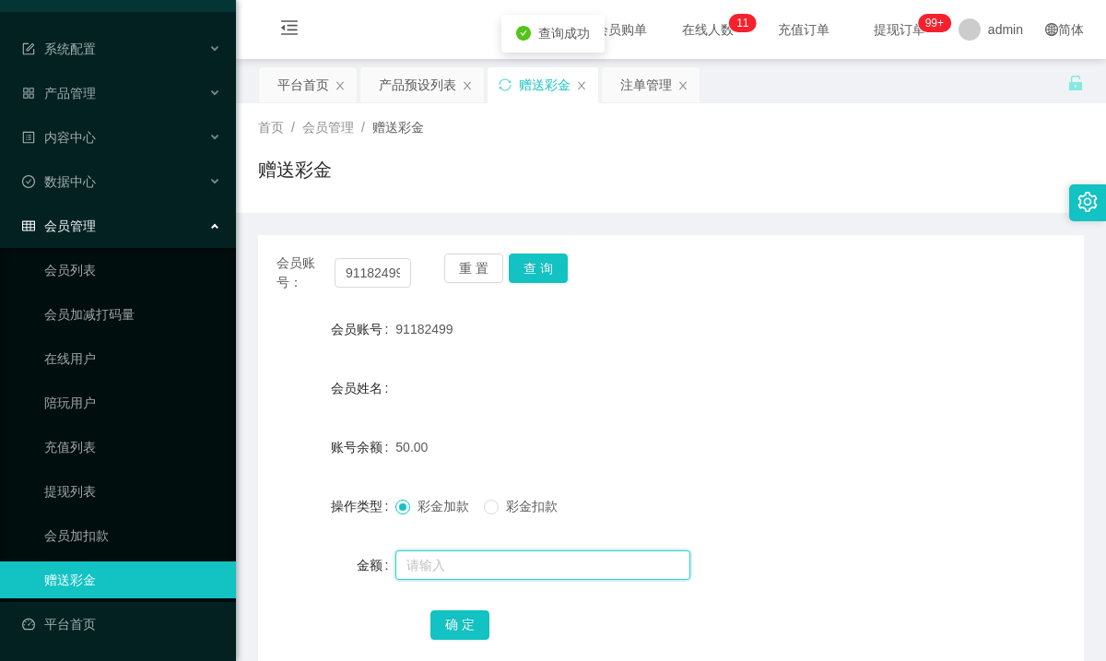
click at [467, 561] on input "text" at bounding box center [543, 565] width 295 height 30
type input "100"
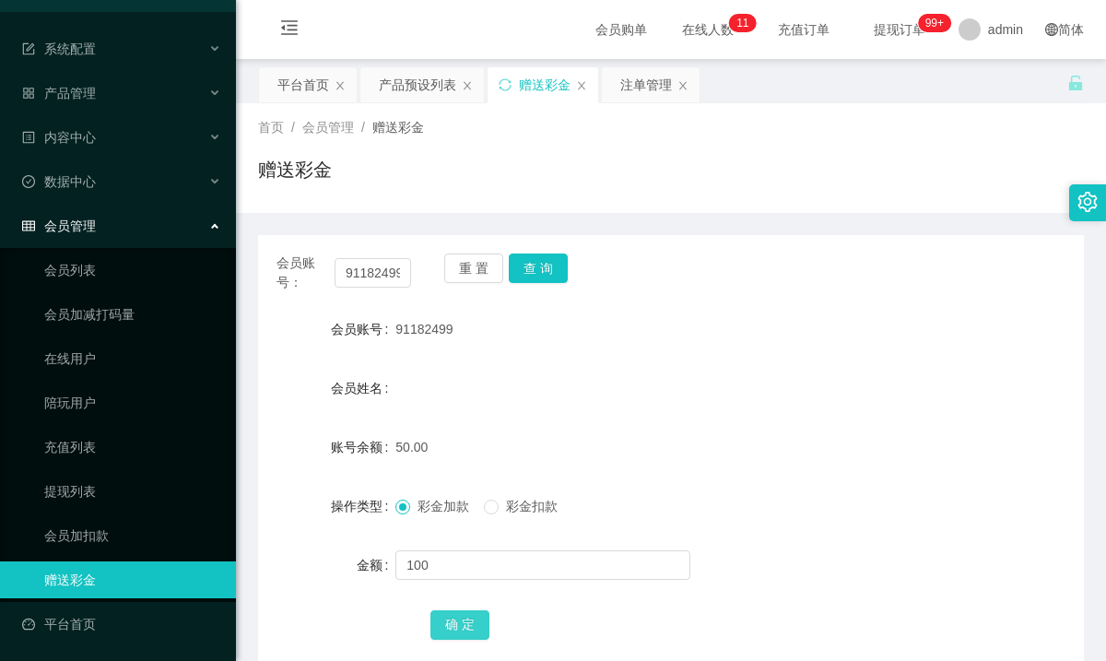
click at [465, 630] on button "确 定" at bounding box center [460, 625] width 59 height 30
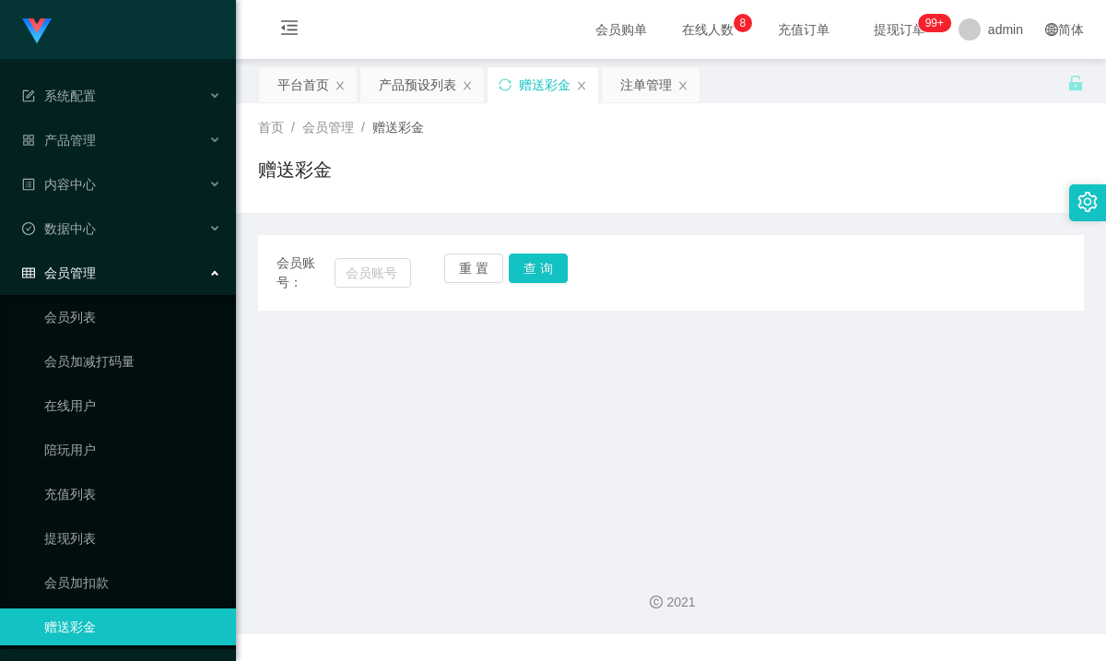
click at [78, 267] on span "会员管理" at bounding box center [59, 273] width 74 height 15
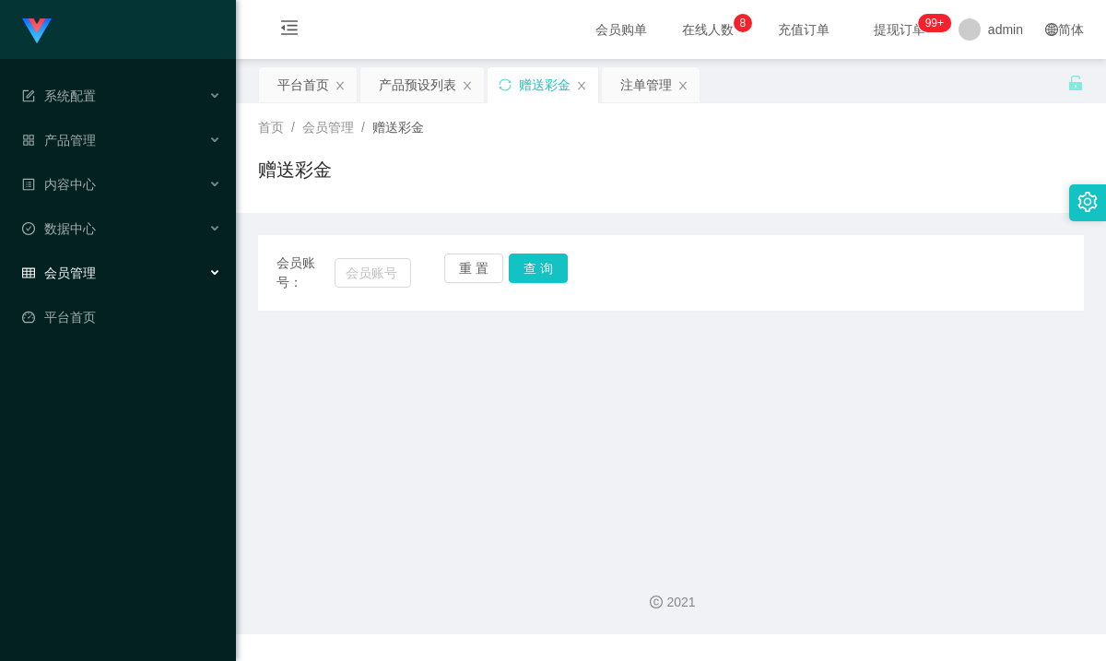
click at [91, 269] on span "会员管理" at bounding box center [59, 273] width 74 height 15
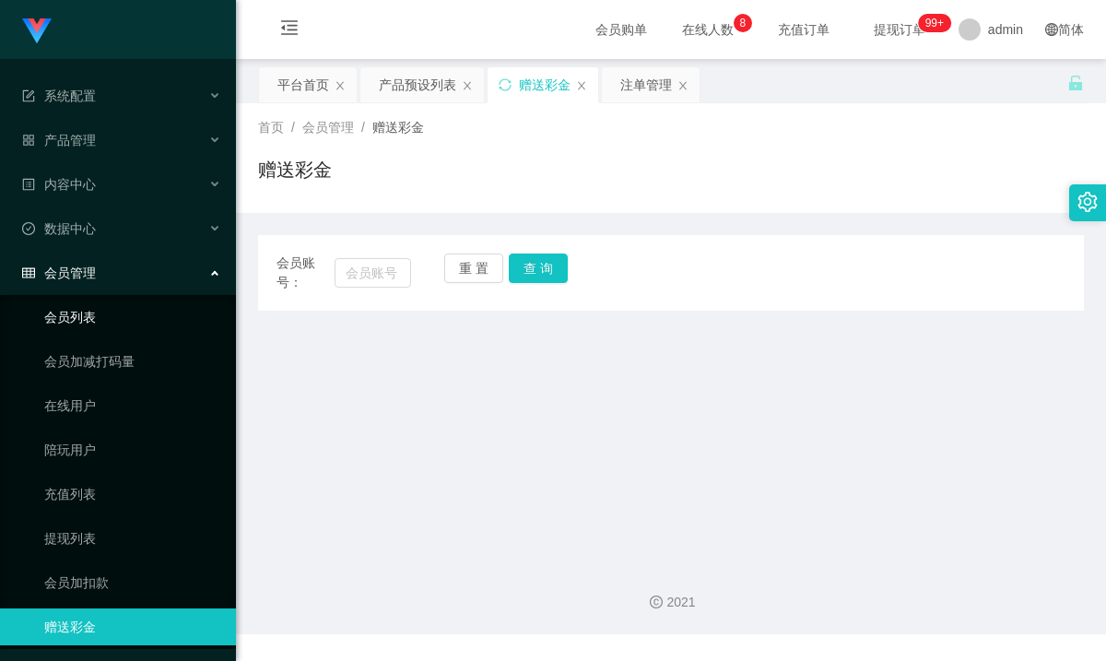
click at [90, 303] on link "会员列表" at bounding box center [132, 317] width 177 height 37
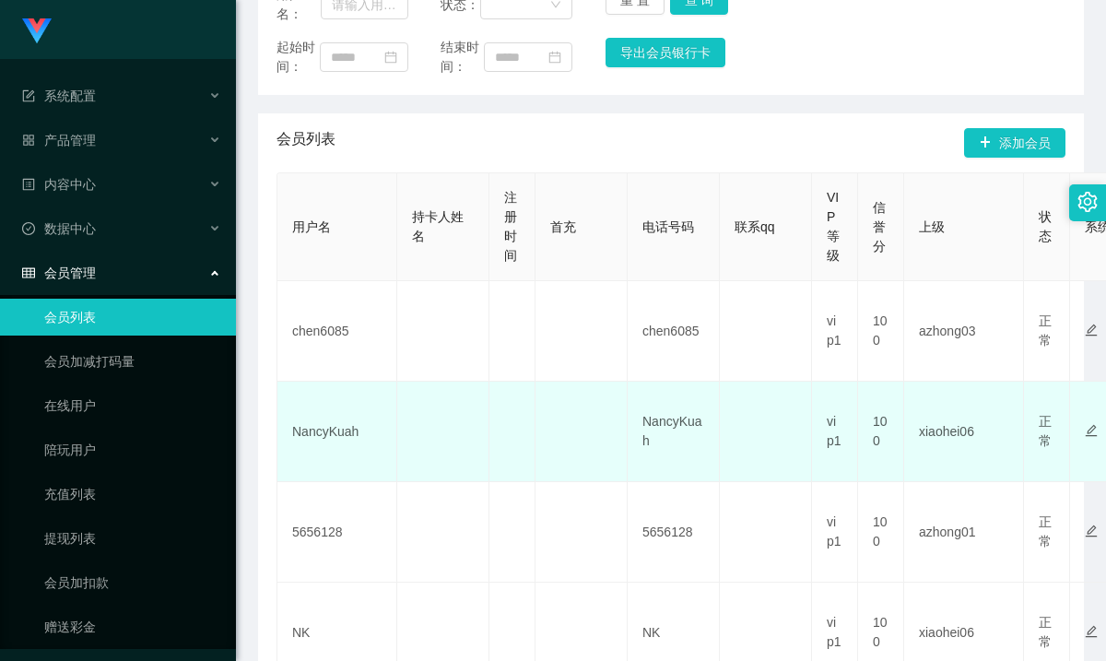
scroll to position [277, 0]
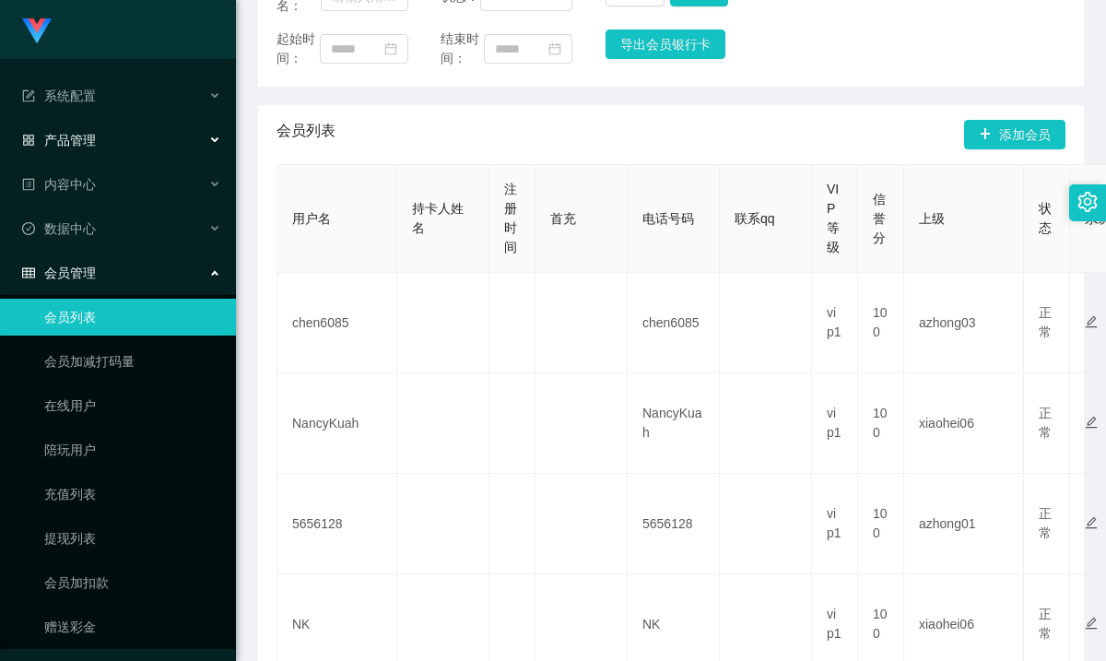
click at [76, 148] on span "产品管理" at bounding box center [59, 140] width 74 height 15
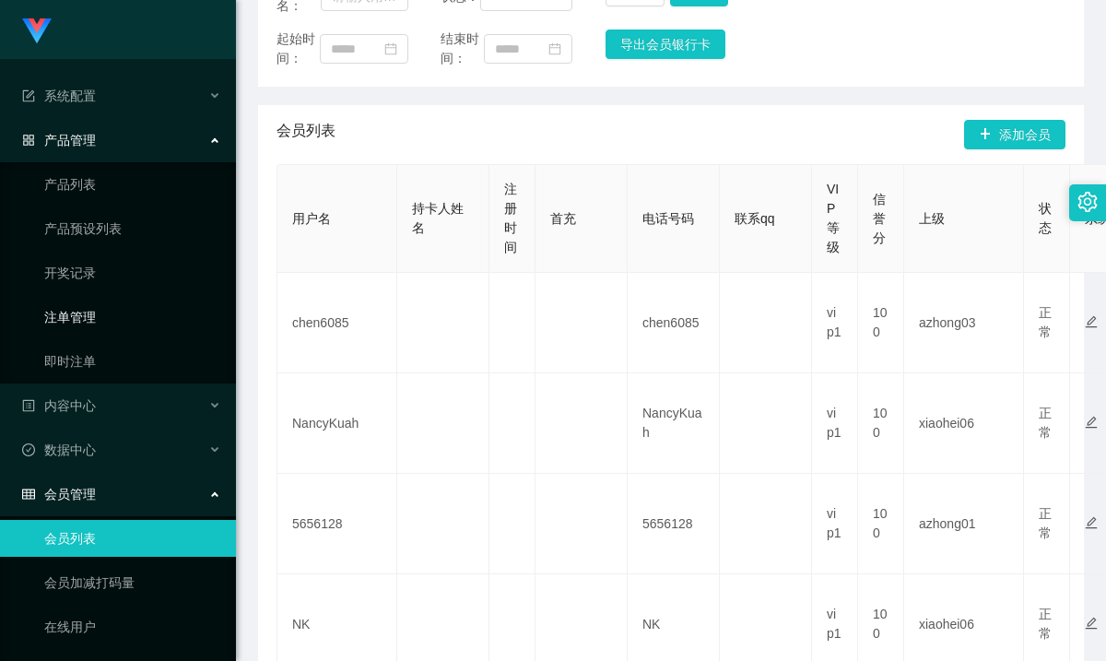
click at [65, 311] on link "注单管理" at bounding box center [132, 317] width 177 height 37
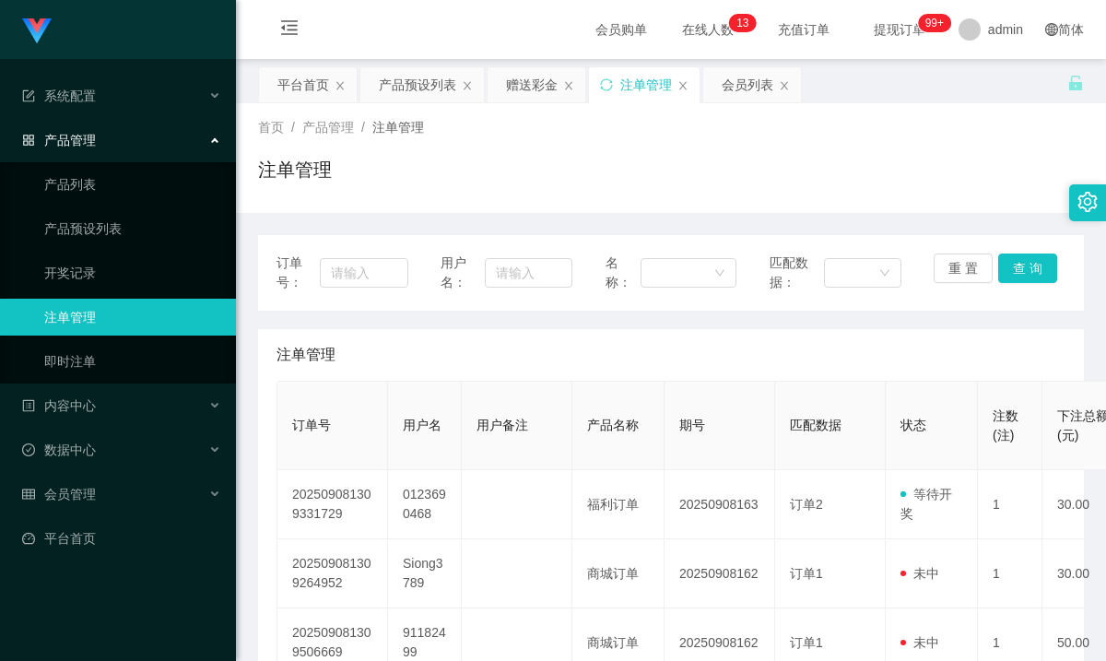
scroll to position [277, 0]
